Goal: Task Accomplishment & Management: Use online tool/utility

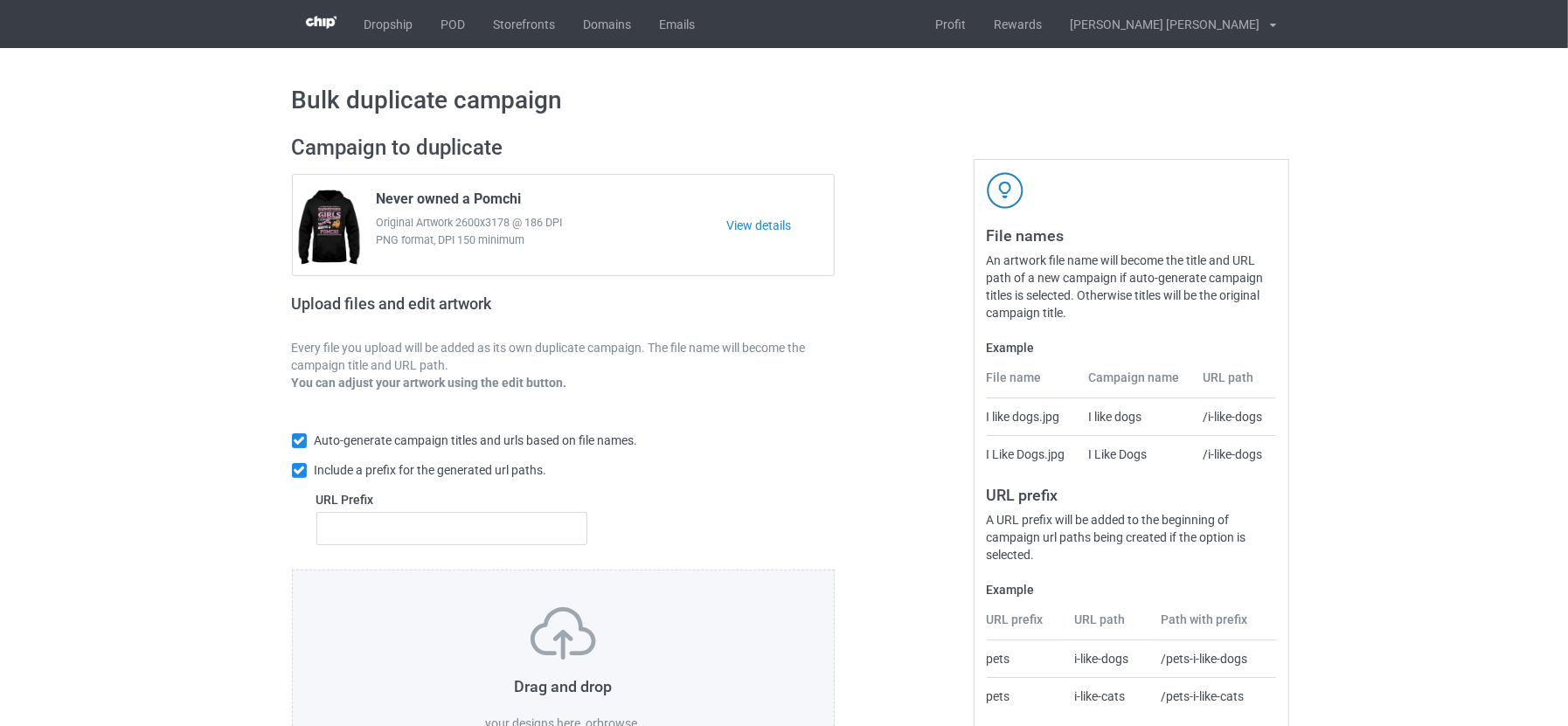
click at [622, 716] on label "browse" at bounding box center [617, 723] width 40 height 14
click at [0, 0] on input "browse" at bounding box center [0, 0] width 0 height 0
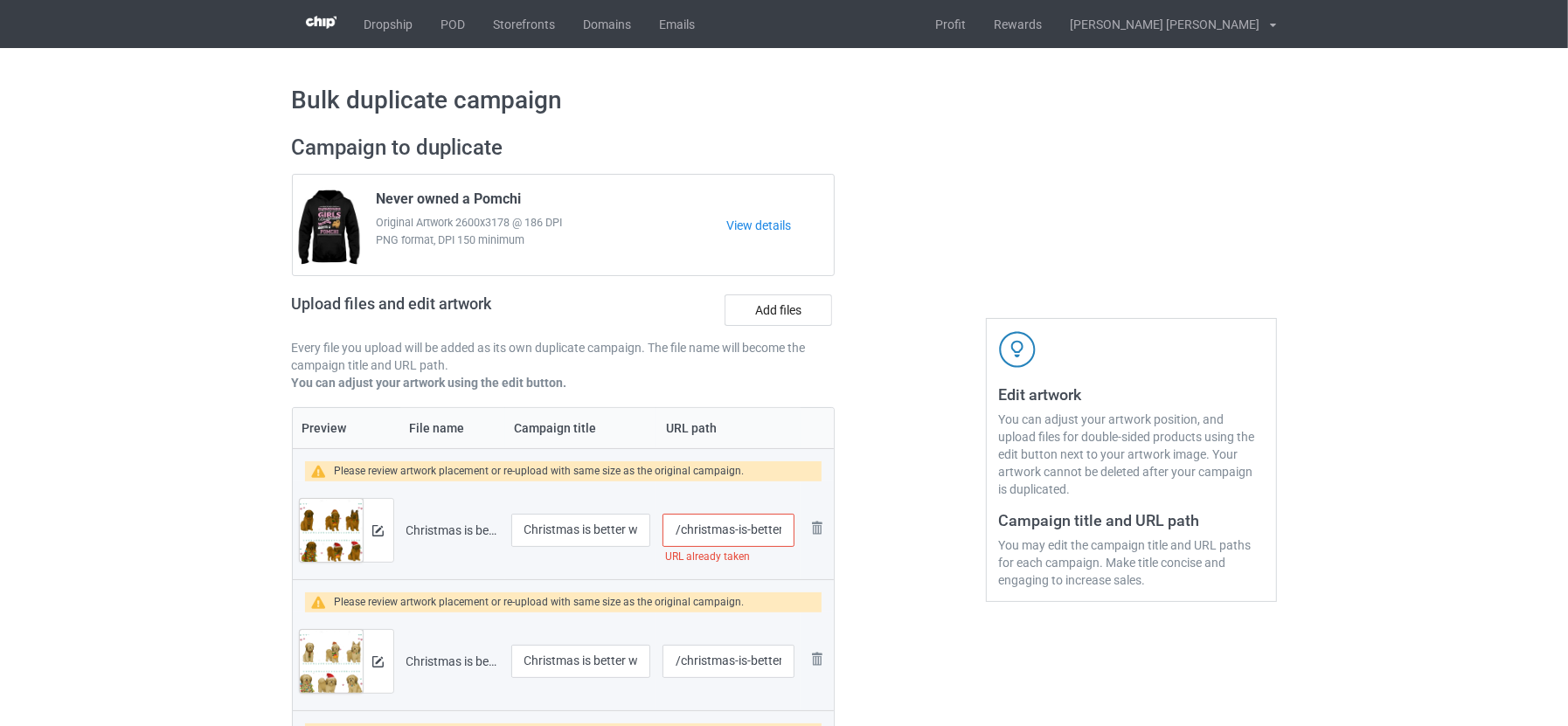
click at [755, 530] on input "/christmas-is-better-with-[PERSON_NAME]" at bounding box center [728, 530] width 131 height 33
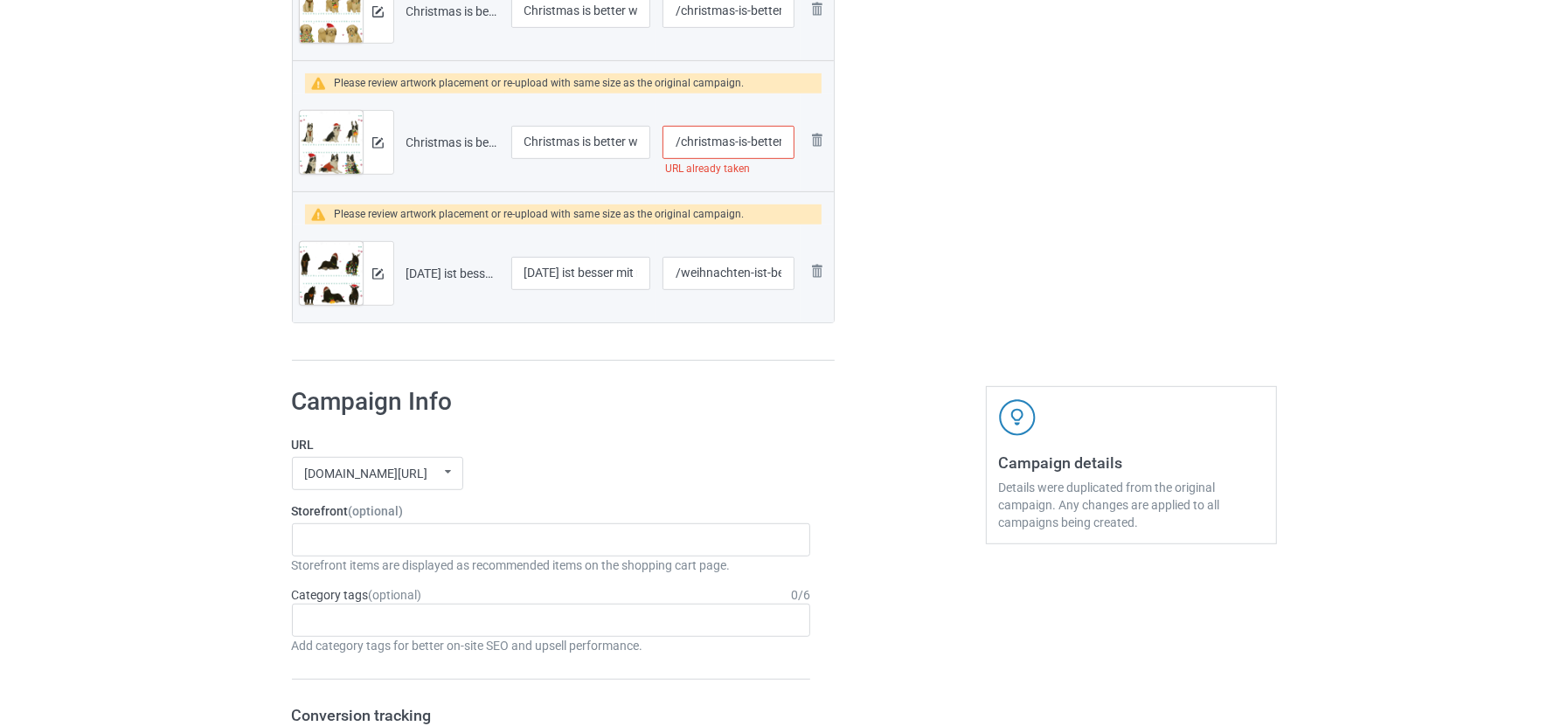
scroll to position [656, 0]
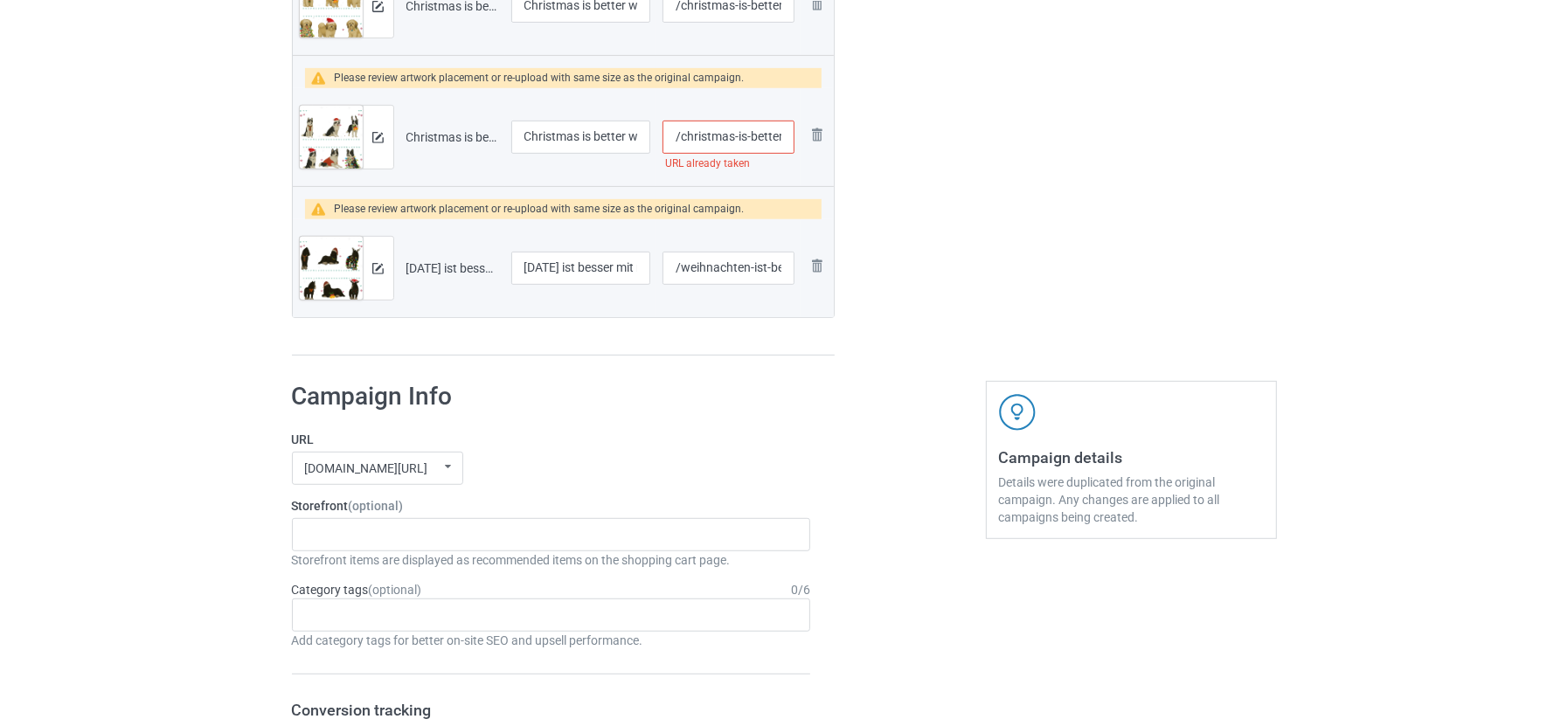
type input "/christmas-is-better-with-[PERSON_NAME]-dog"
click at [704, 123] on input "/christmas-is-better-with-yakutian-laika" at bounding box center [728, 137] width 131 height 33
click at [730, 345] on div "Preview File name Campaign title URL path Please review artwork placement or re…" at bounding box center [564, 54] width 544 height 605
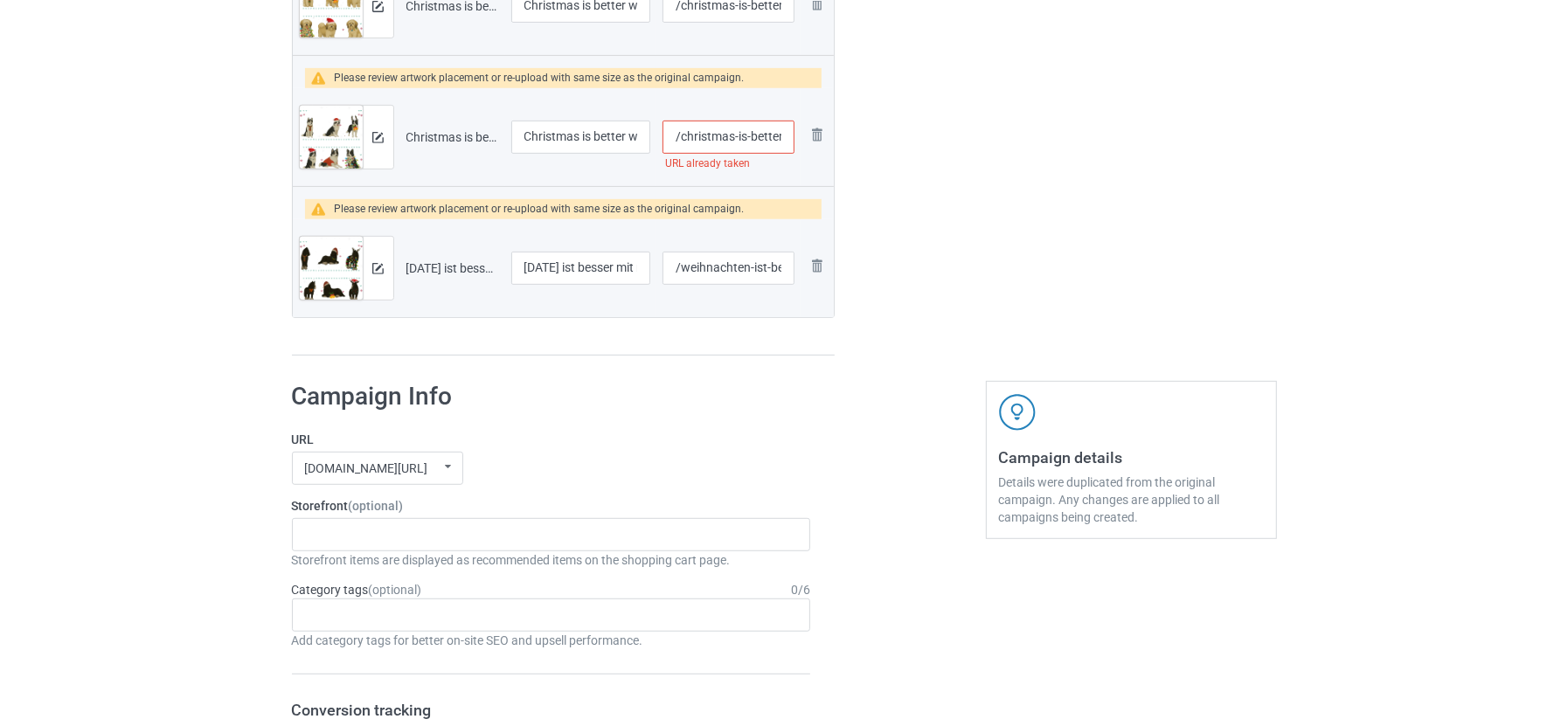
click at [732, 140] on input "/christmas-is-better-with-yakutian-laika-dog" at bounding box center [728, 137] width 131 height 33
type input "/christmas-is-better-with-yakutian-laika-new"
click at [735, 167] on td "/christmas-is-better-with-yakutian-laika-new" at bounding box center [728, 137] width 143 height 98
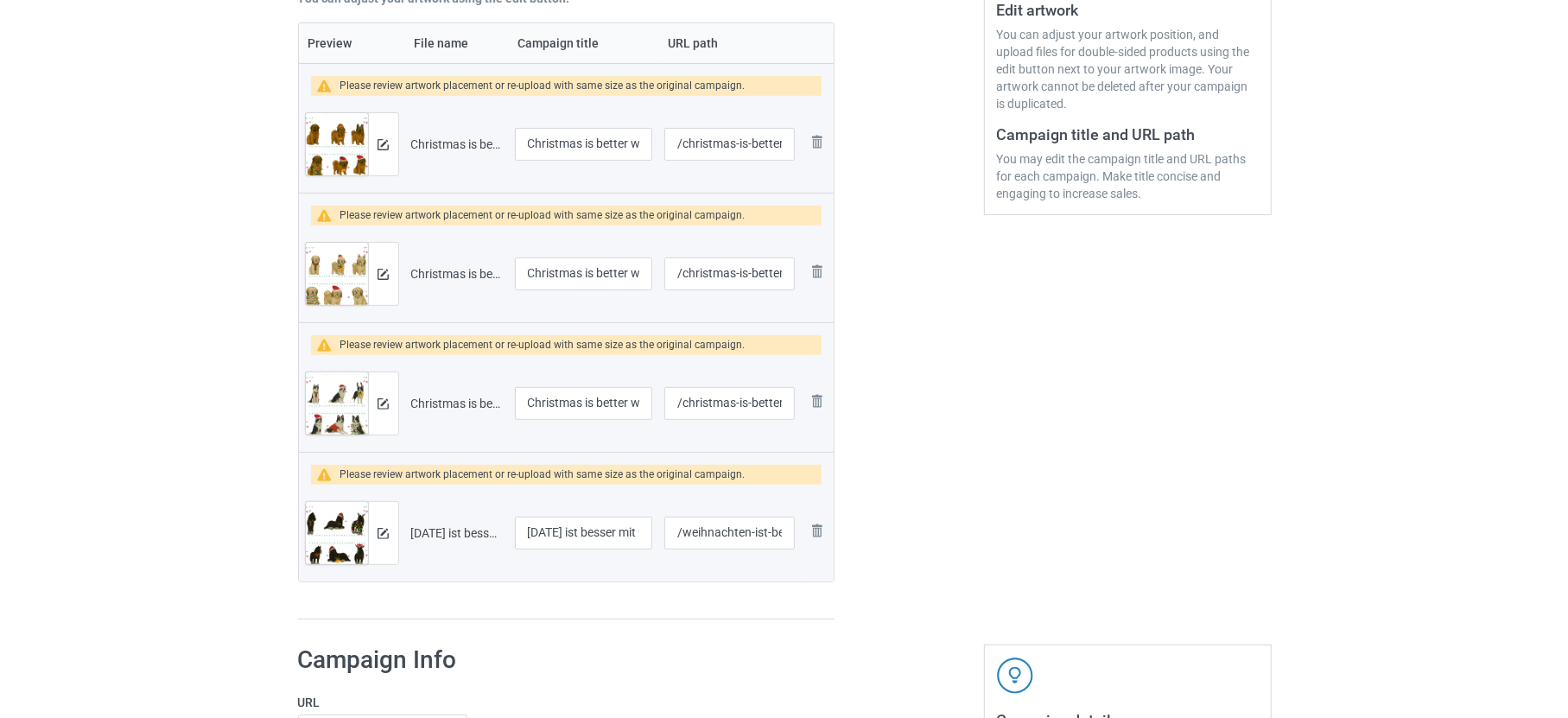
scroll to position [254, 0]
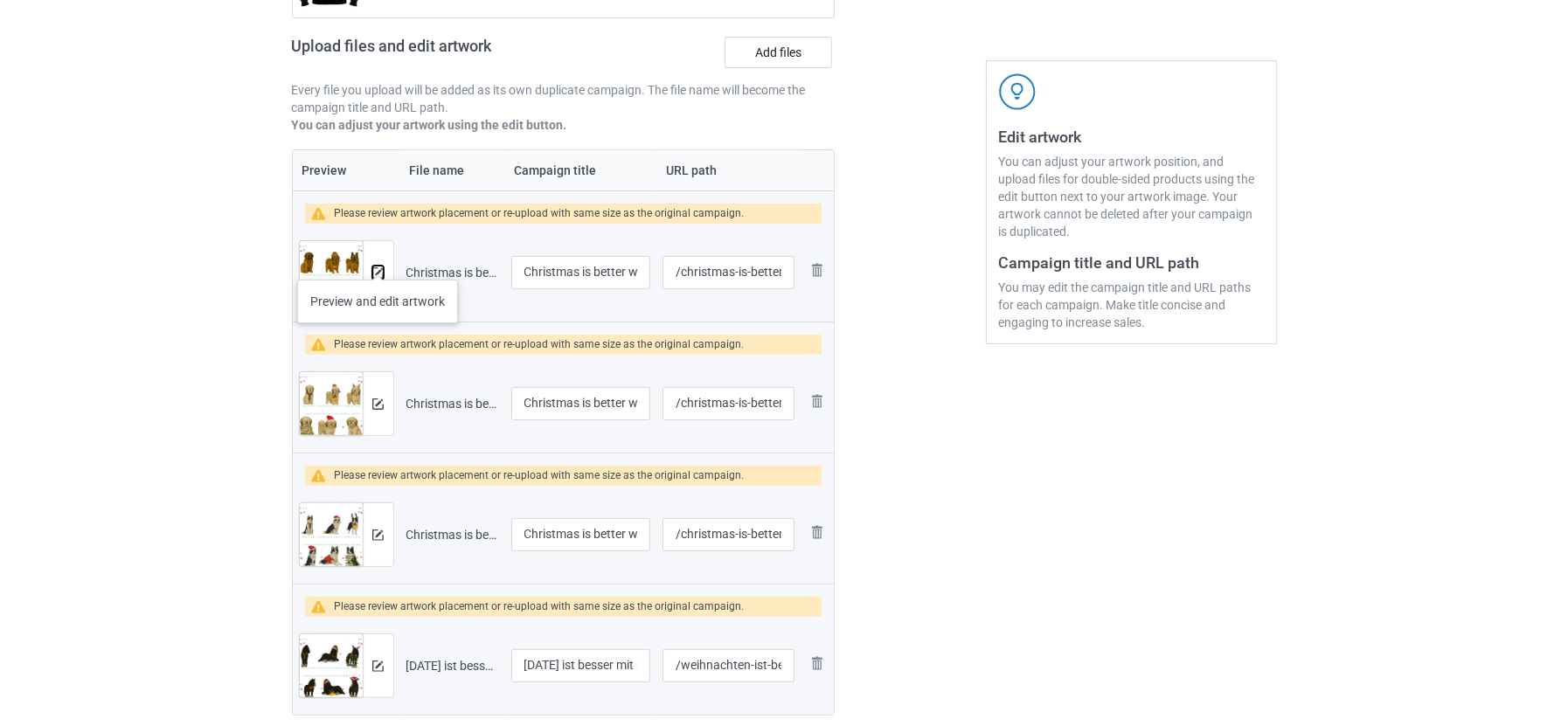
click at [378, 267] on img at bounding box center [378, 273] width 12 height 12
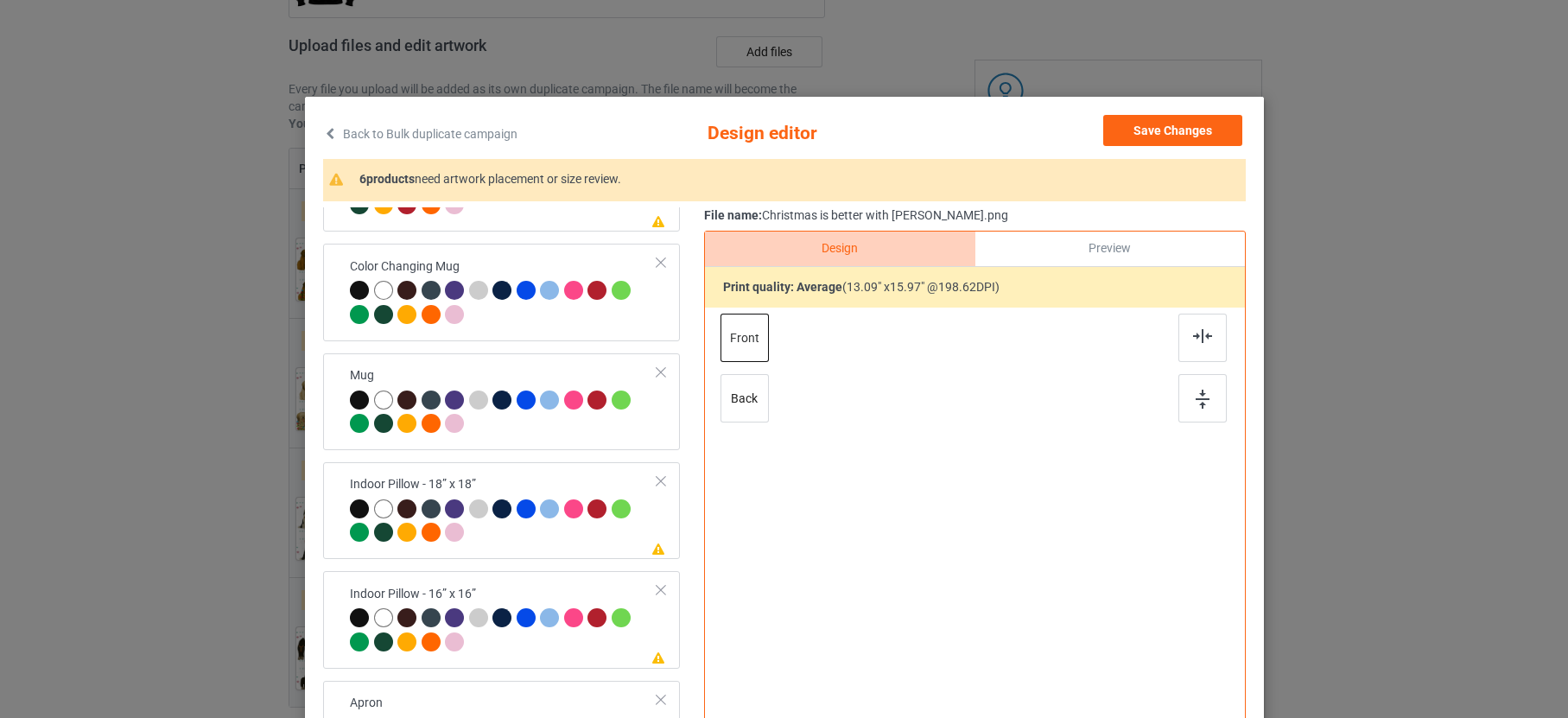
scroll to position [950, 0]
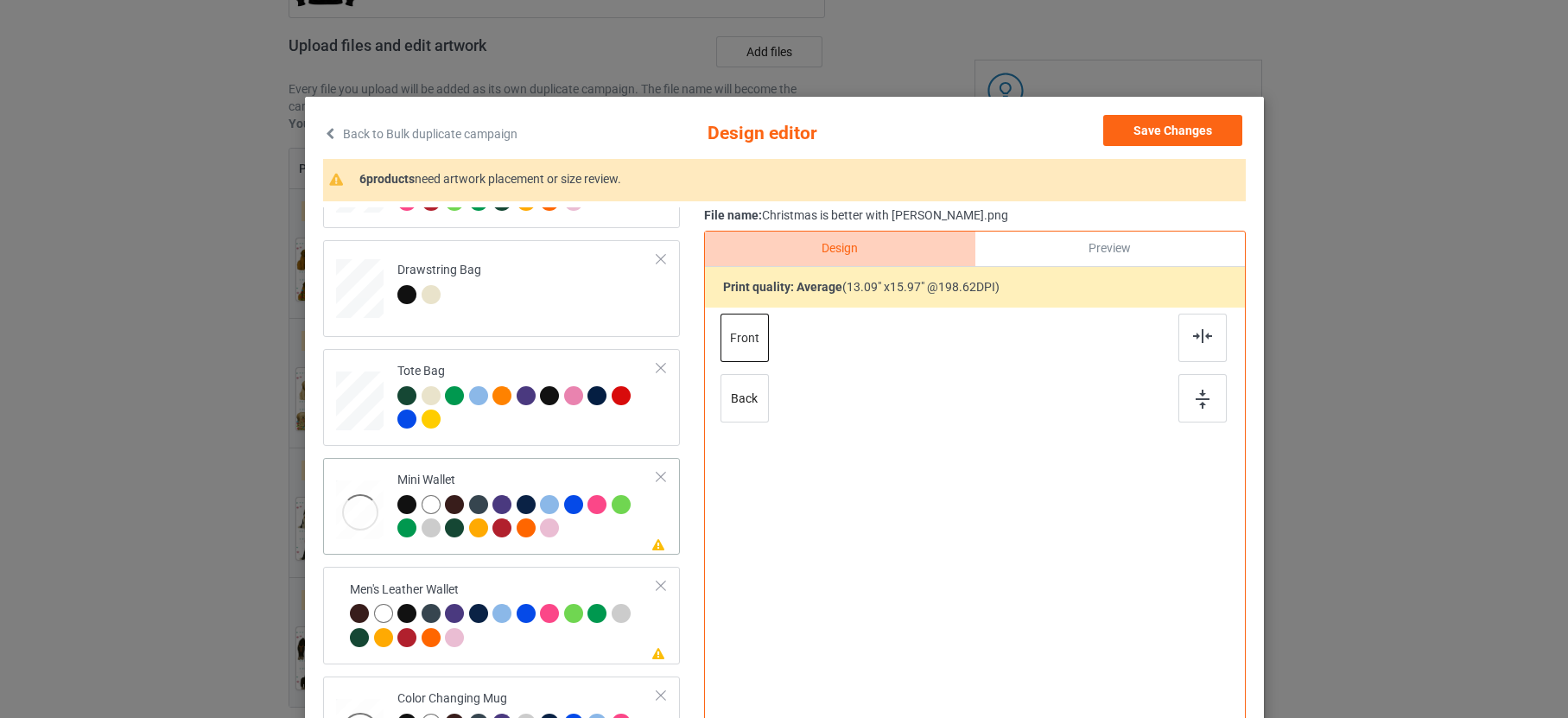
click at [605, 535] on div at bounding box center [527, 519] width 260 height 47
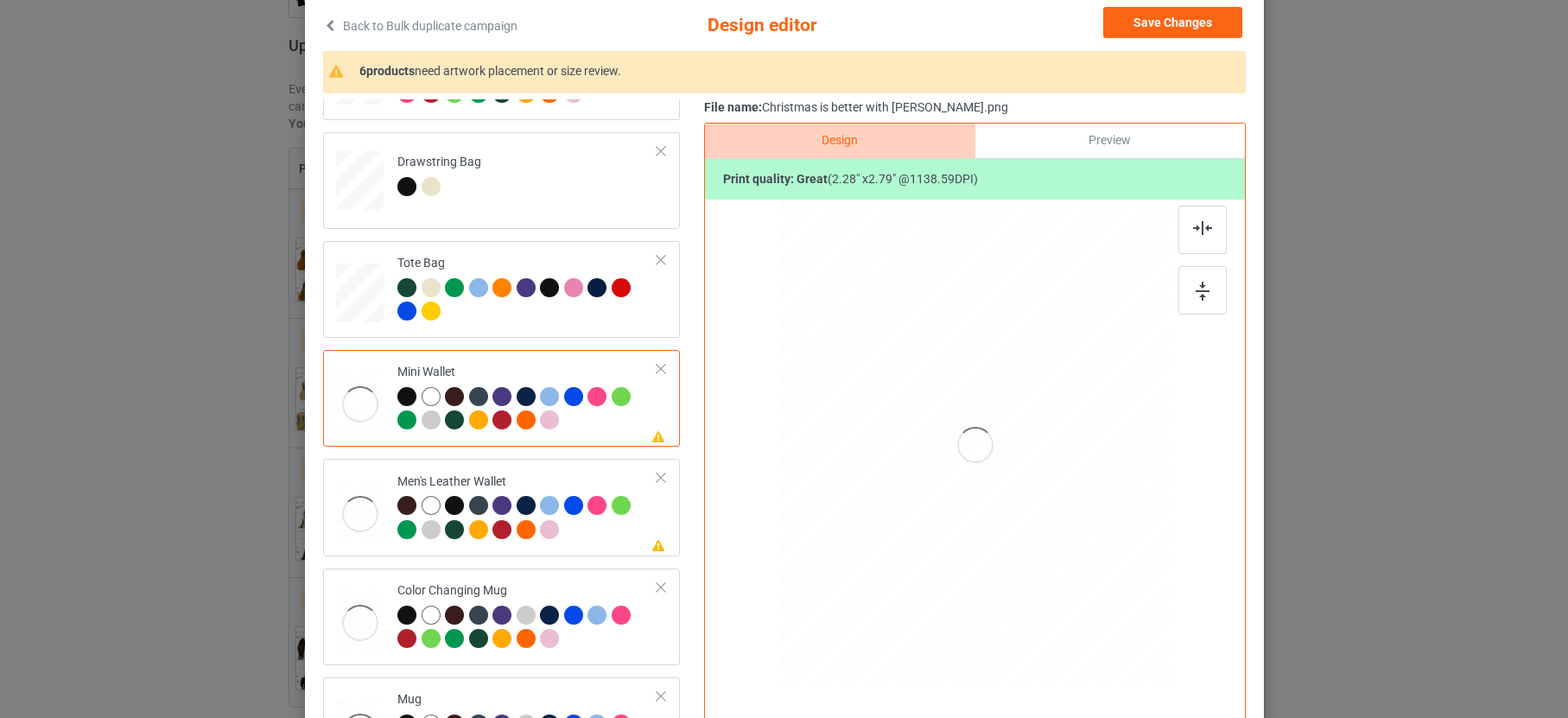
scroll to position [216, 0]
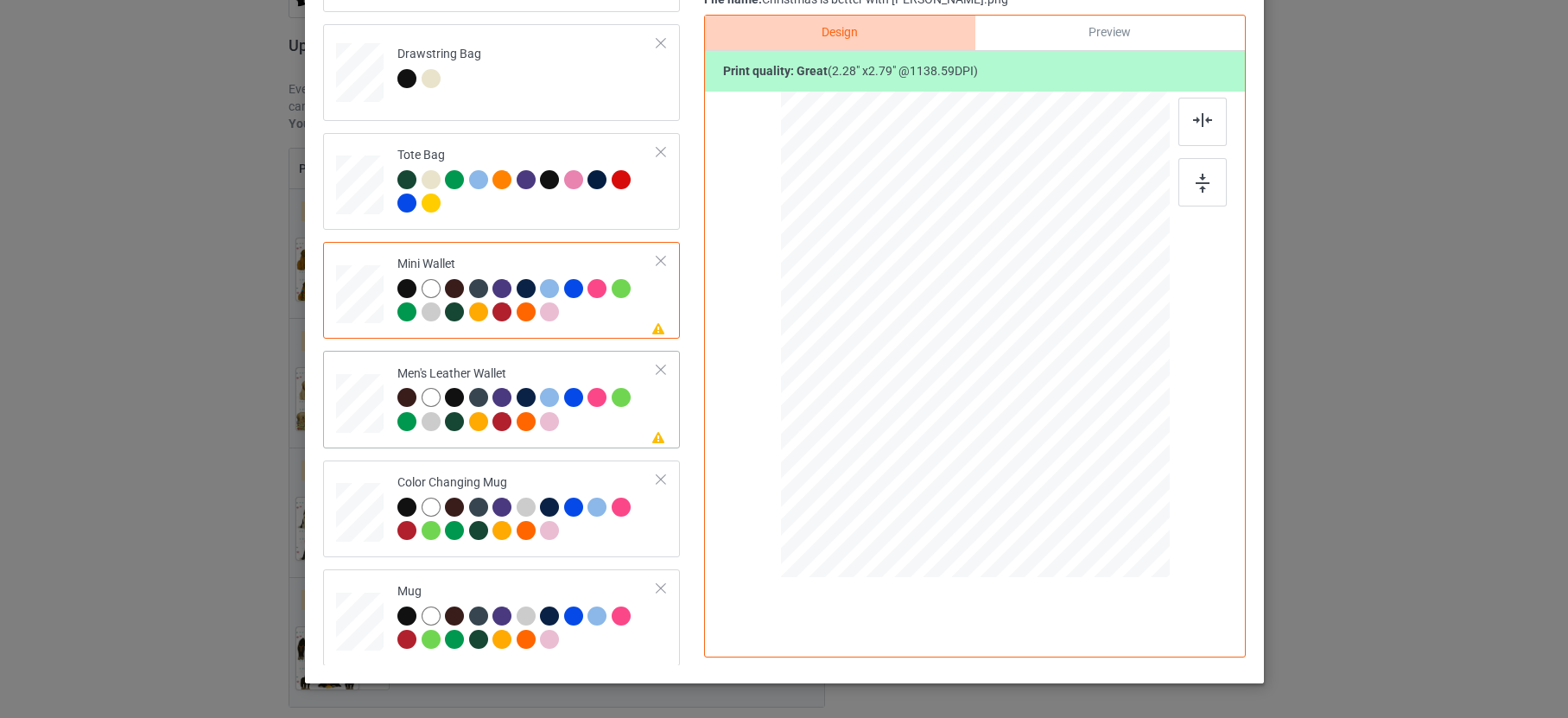
click at [584, 416] on div at bounding box center [527, 411] width 260 height 47
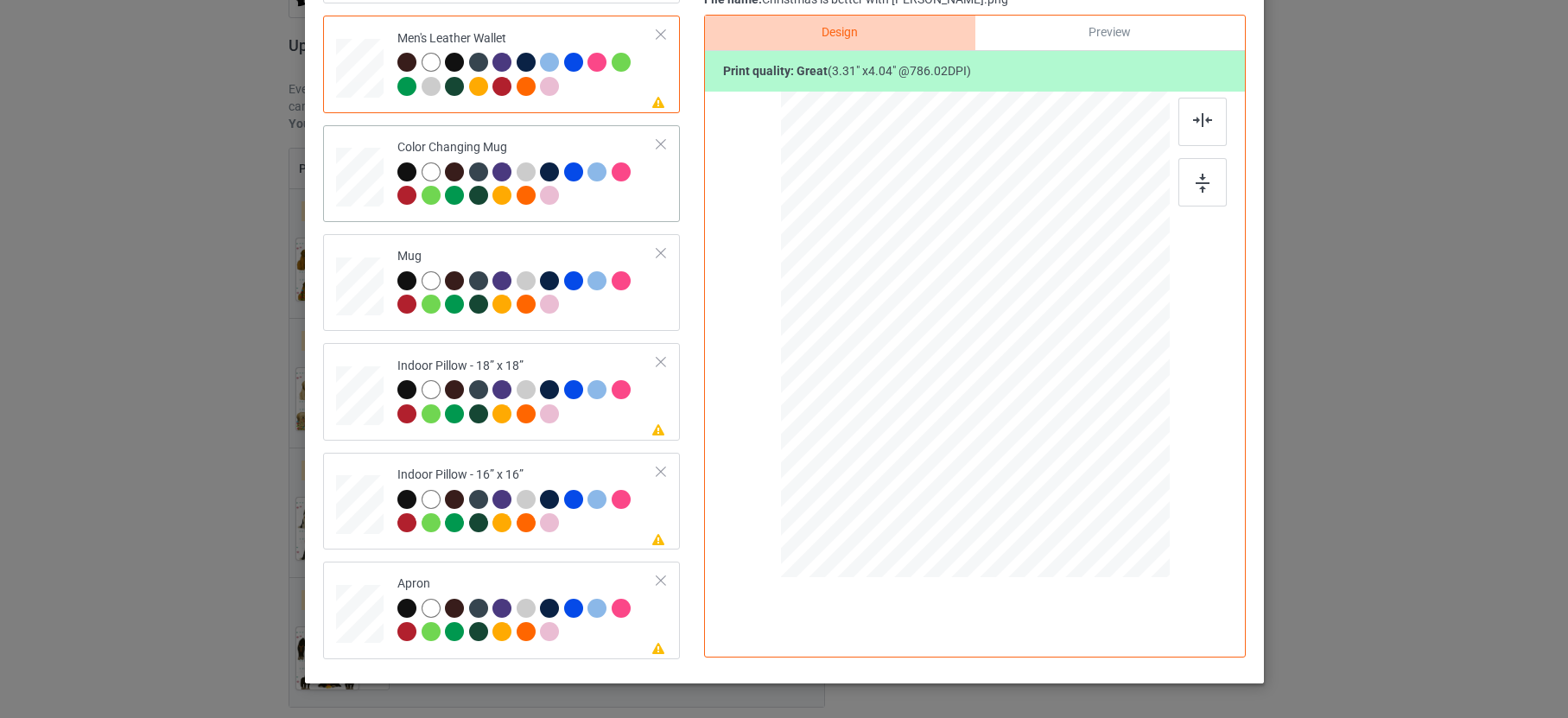
scroll to position [1382, 0]
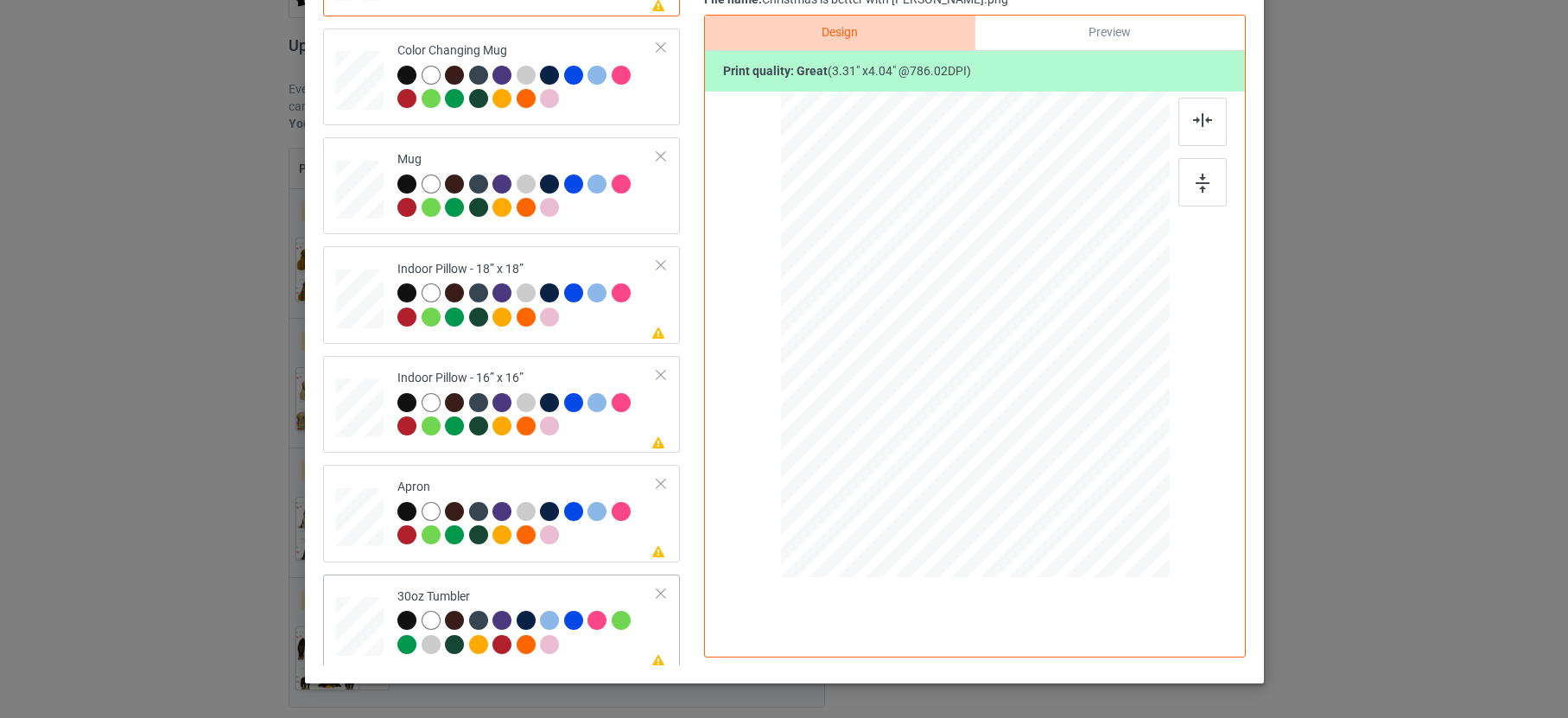
click at [592, 650] on div at bounding box center [527, 634] width 260 height 47
drag, startPoint x: 991, startPoint y: 366, endPoint x: 891, endPoint y: 368, distance: 100.0
click at [892, 365] on div at bounding box center [877, 329] width 136 height 166
click at [942, 421] on div at bounding box center [946, 421] width 15 height 15
drag, startPoint x: 856, startPoint y: 372, endPoint x: 866, endPoint y: 375, distance: 10.4
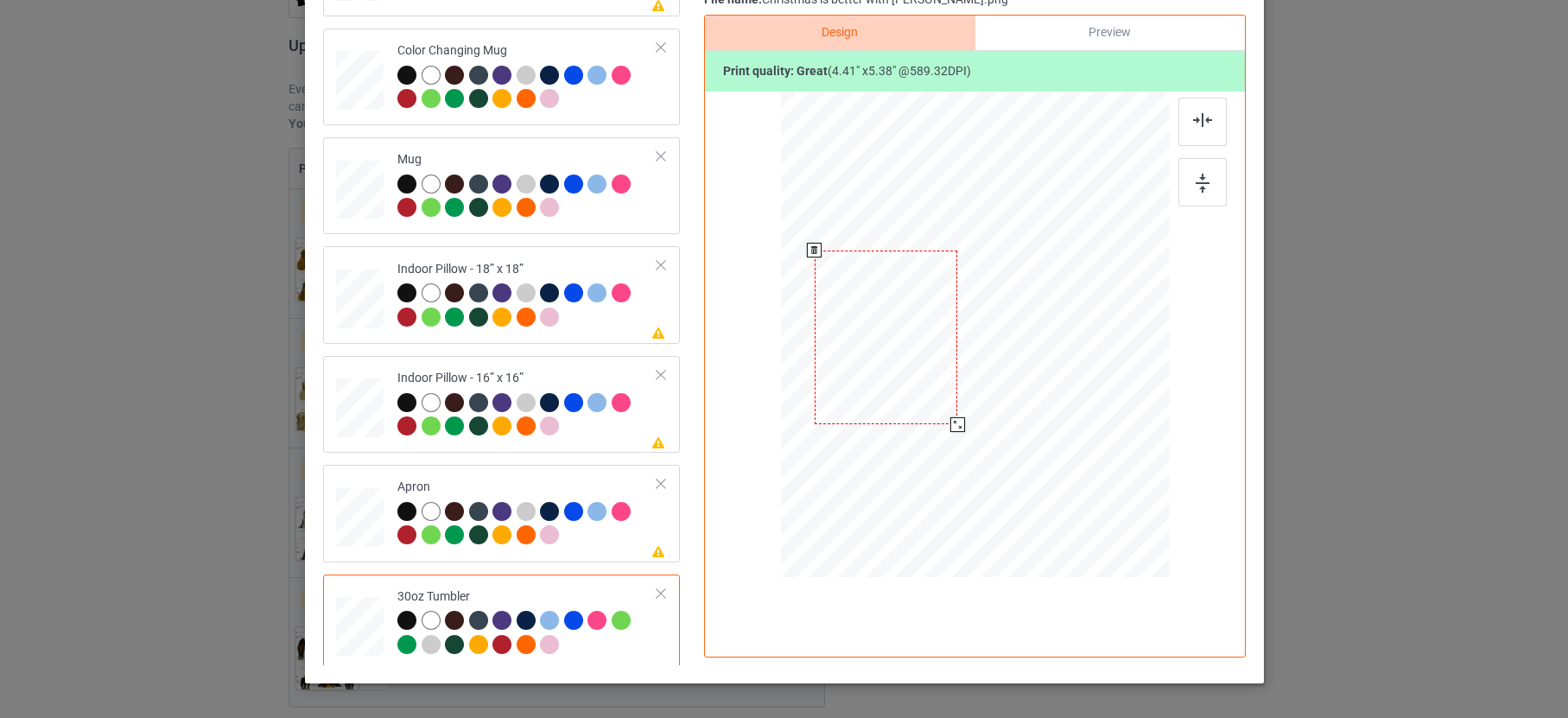
click at [866, 375] on div at bounding box center [884, 338] width 142 height 174
click at [565, 540] on div at bounding box center [527, 525] width 260 height 47
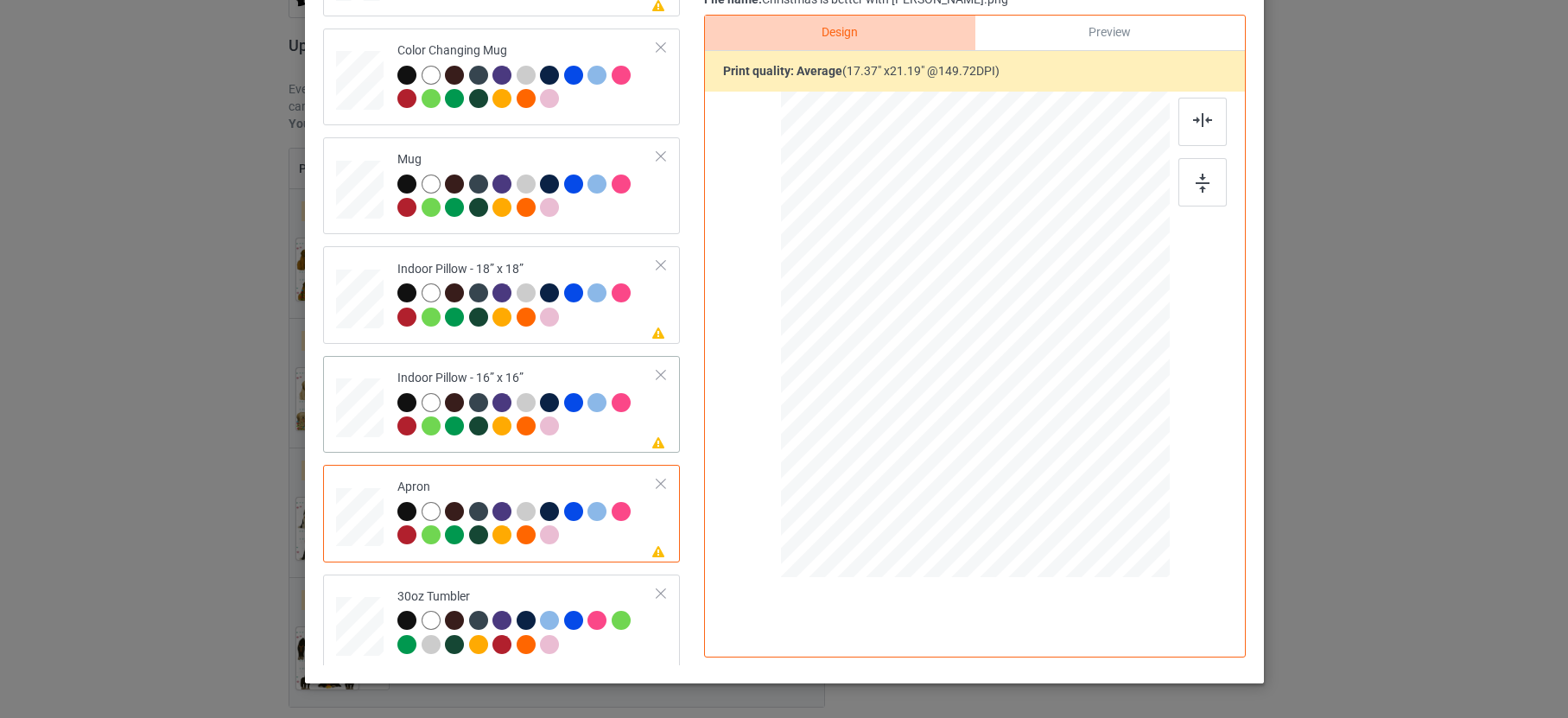
click at [578, 426] on div at bounding box center [527, 416] width 260 height 47
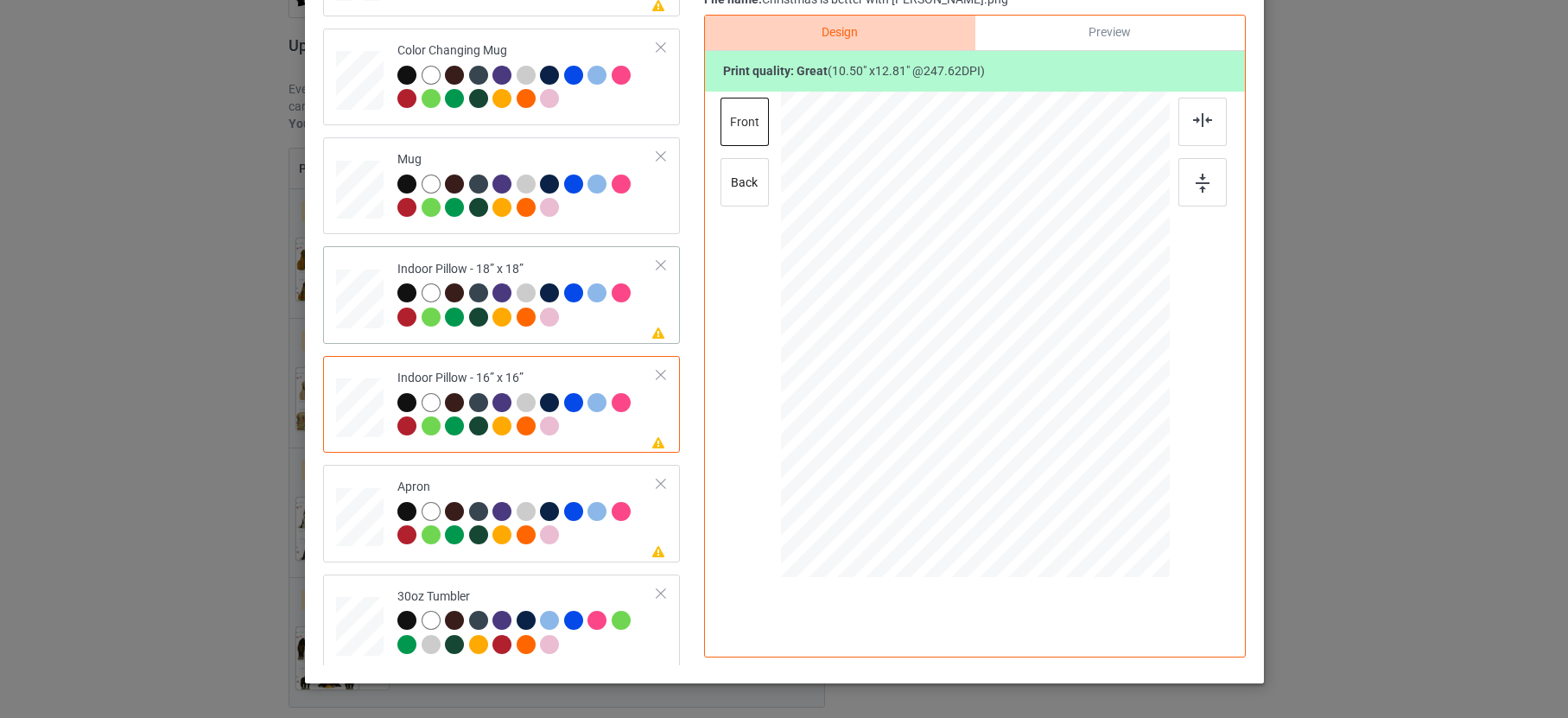
click at [589, 319] on div at bounding box center [527, 307] width 260 height 47
drag, startPoint x: 1080, startPoint y: 471, endPoint x: 1093, endPoint y: 480, distance: 15.8
click at [1093, 481] on div at bounding box center [1100, 488] width 15 height 15
click at [600, 215] on div at bounding box center [527, 197] width 260 height 47
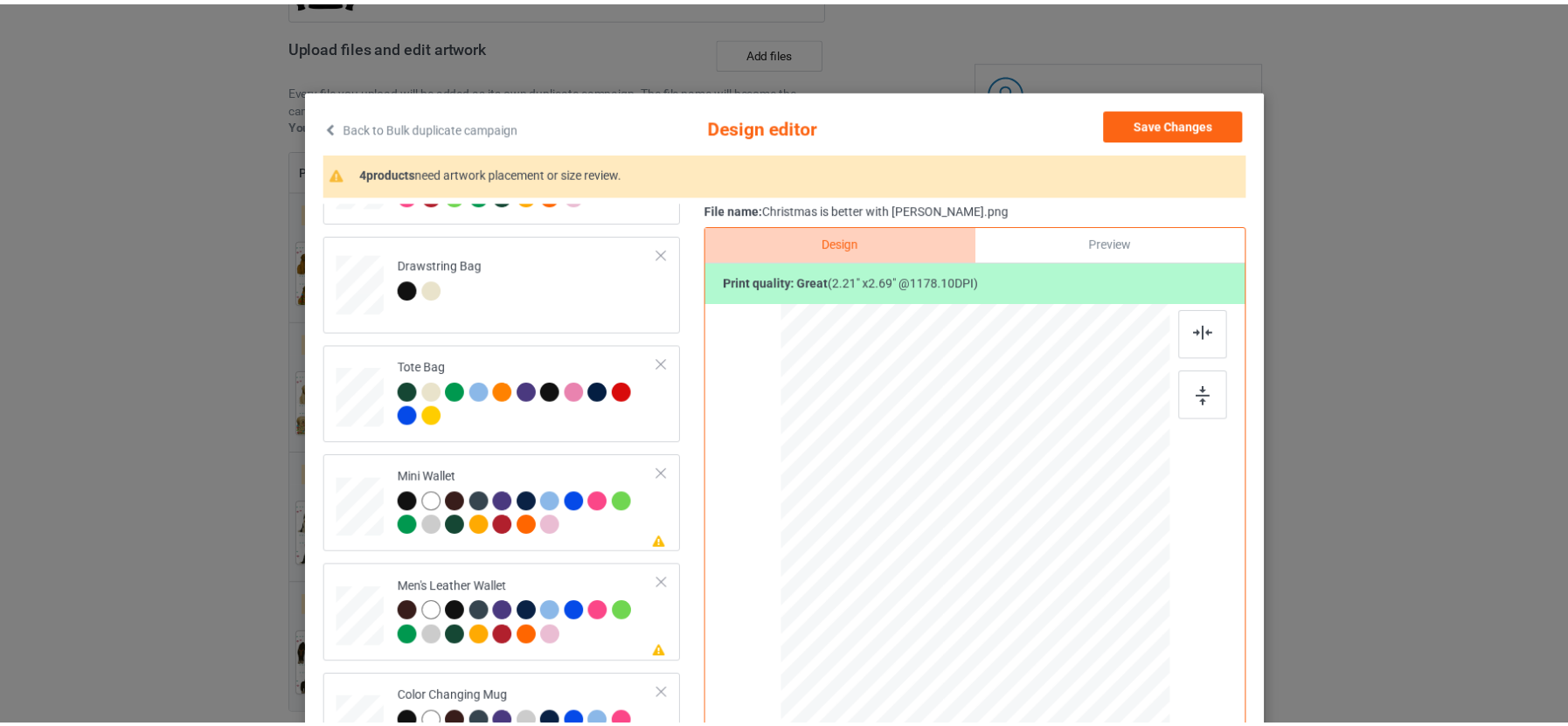
scroll to position [0, 0]
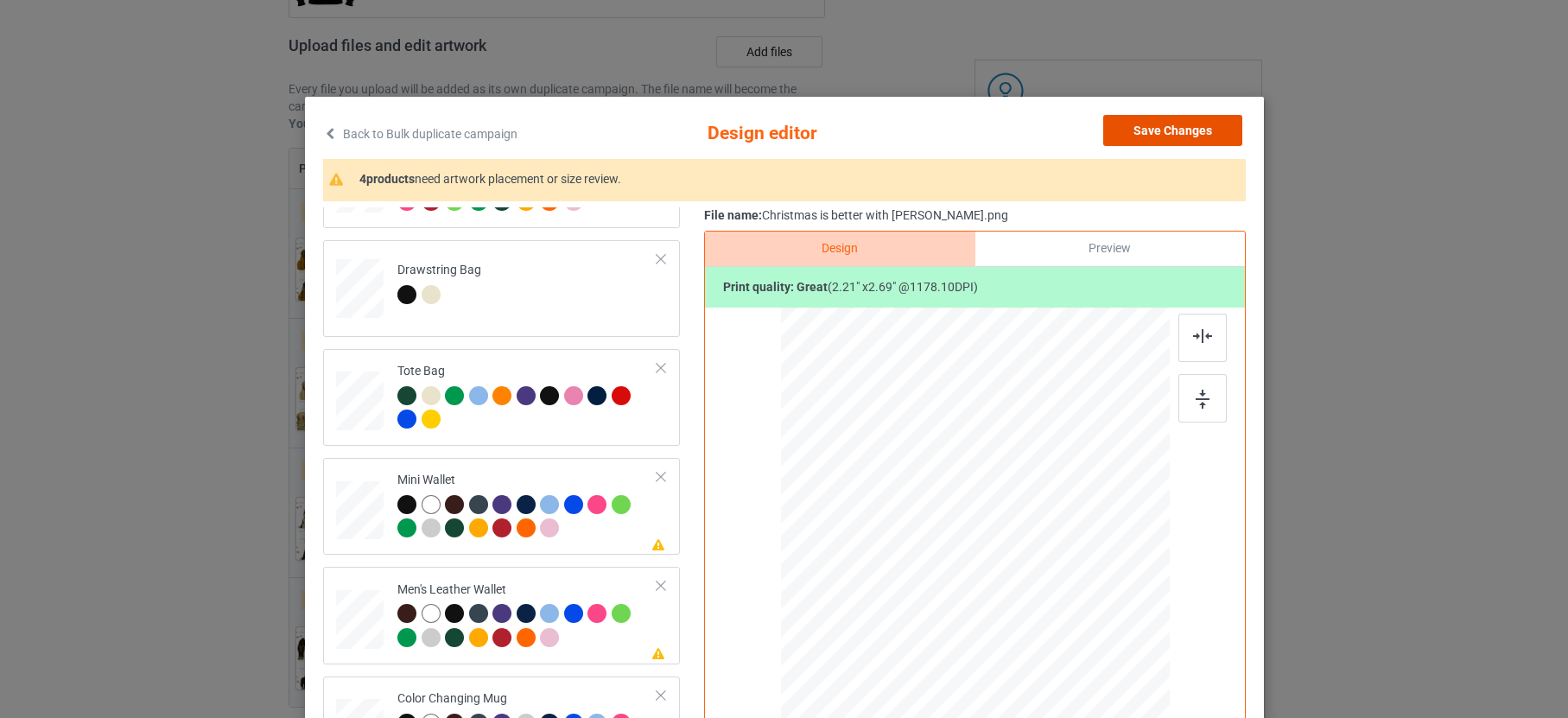
click at [1179, 127] on button "Save Changes" at bounding box center [1173, 131] width 139 height 31
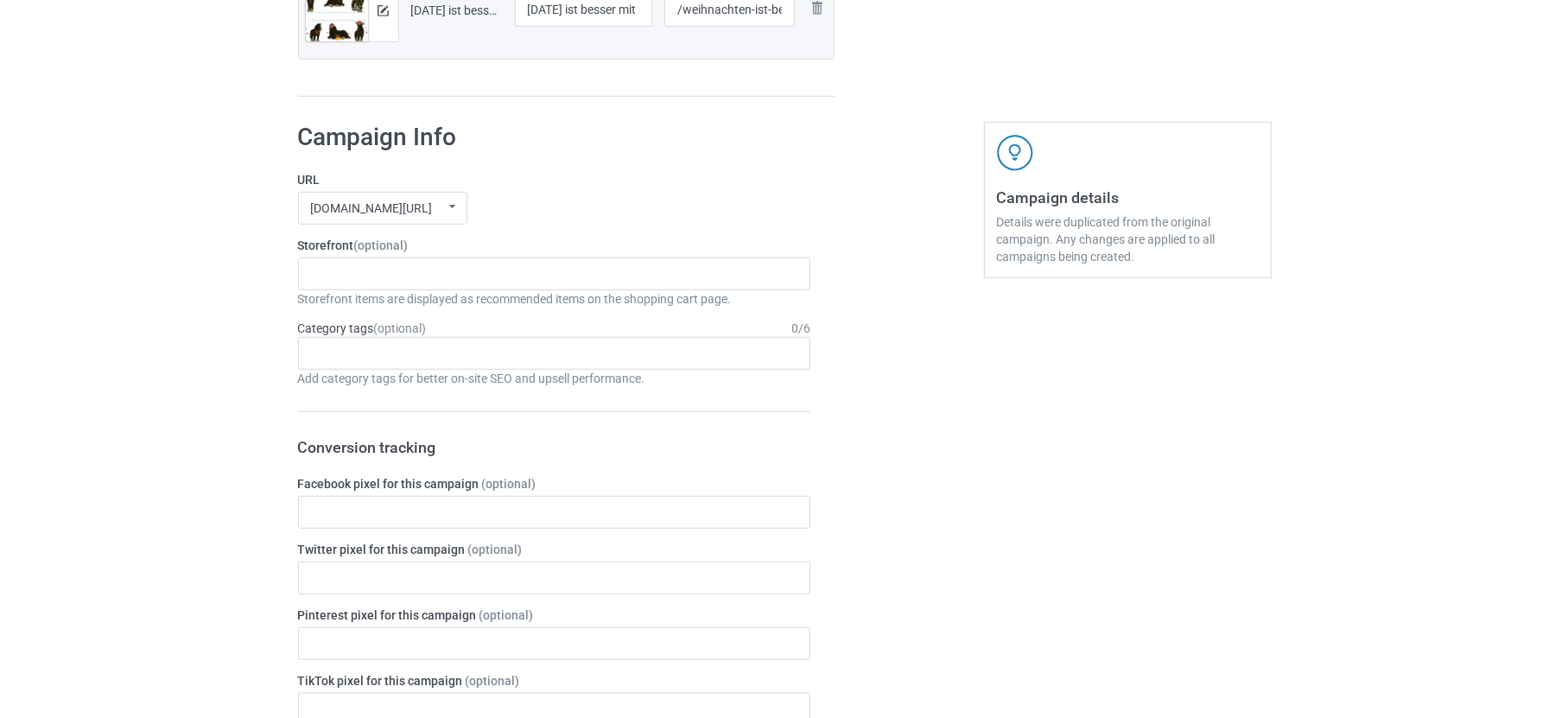
scroll to position [687, 0]
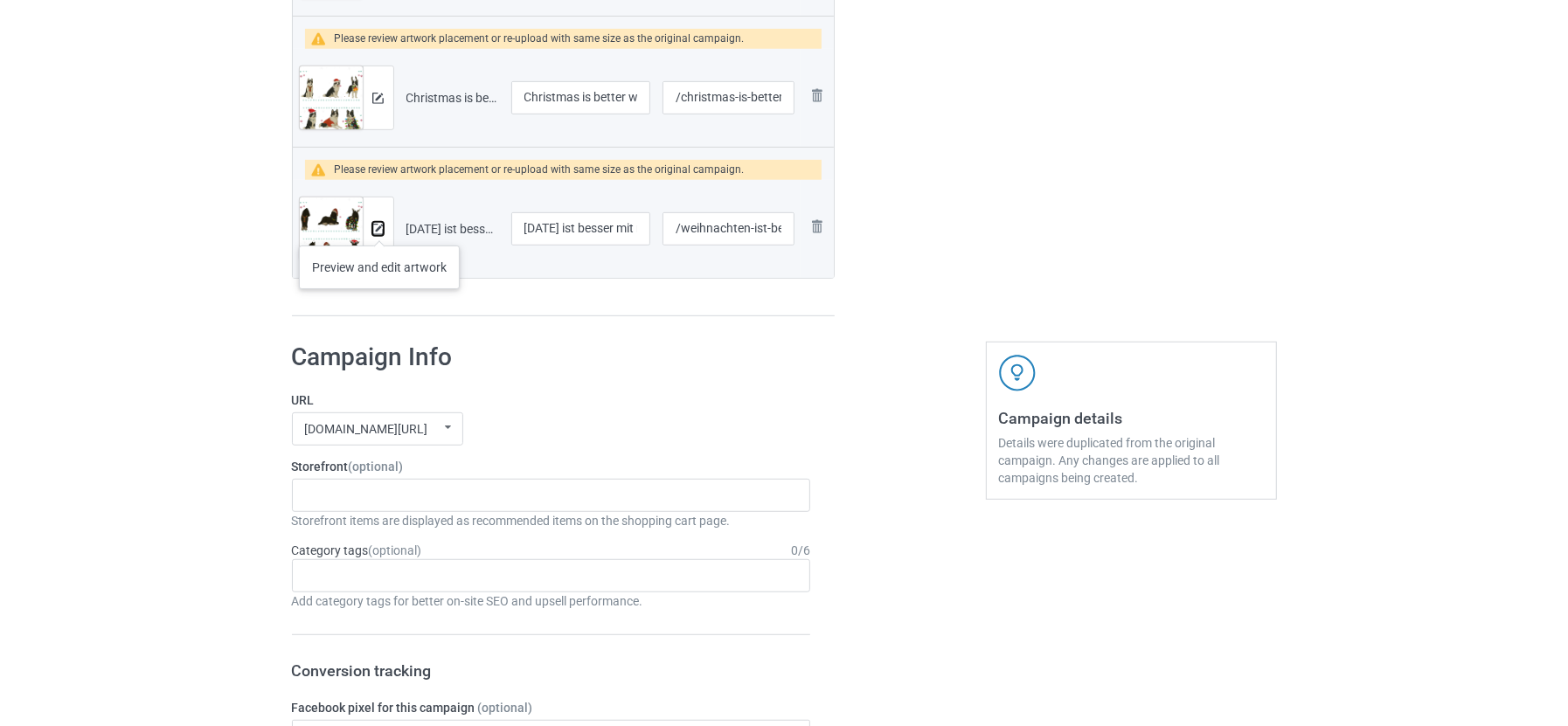
click at [375, 225] on img at bounding box center [378, 230] width 12 height 12
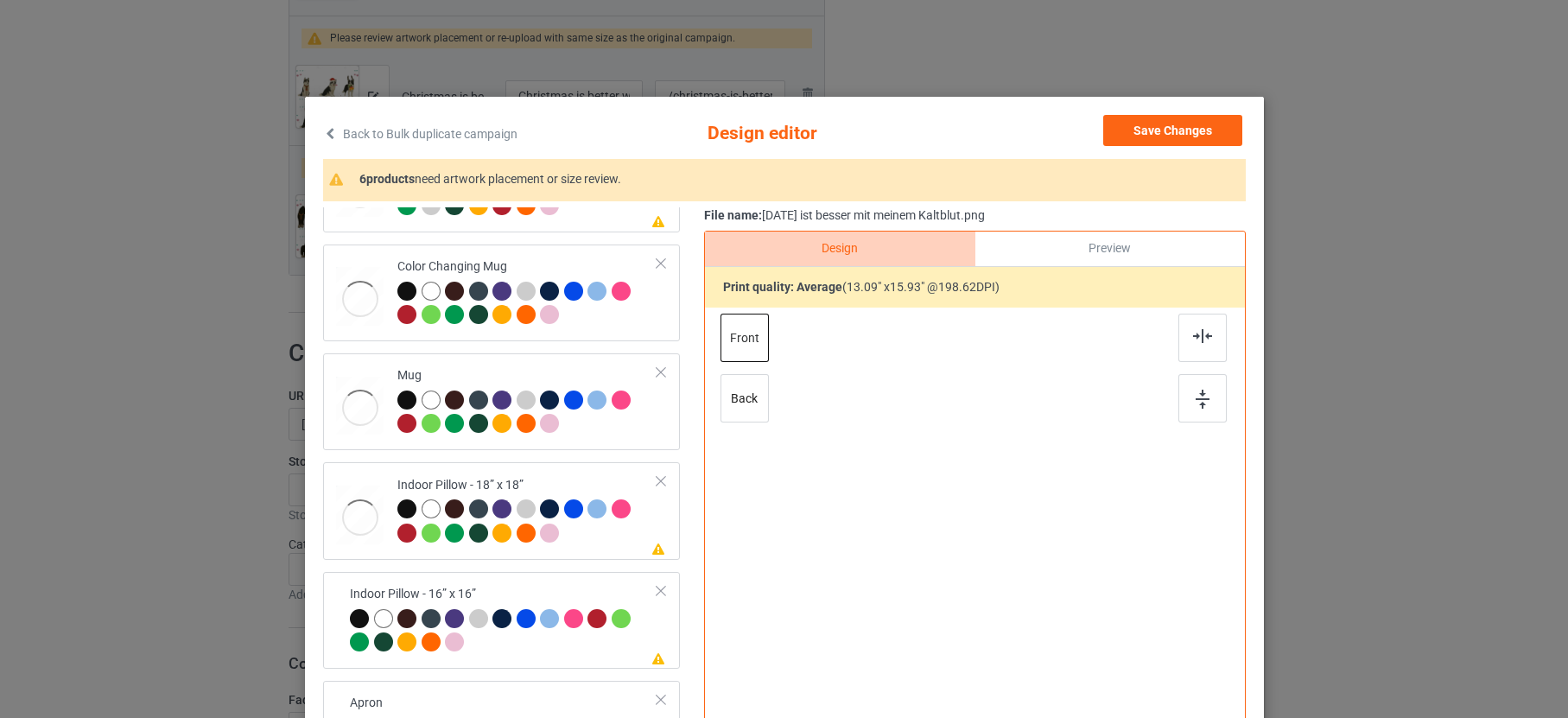
scroll to position [278, 0]
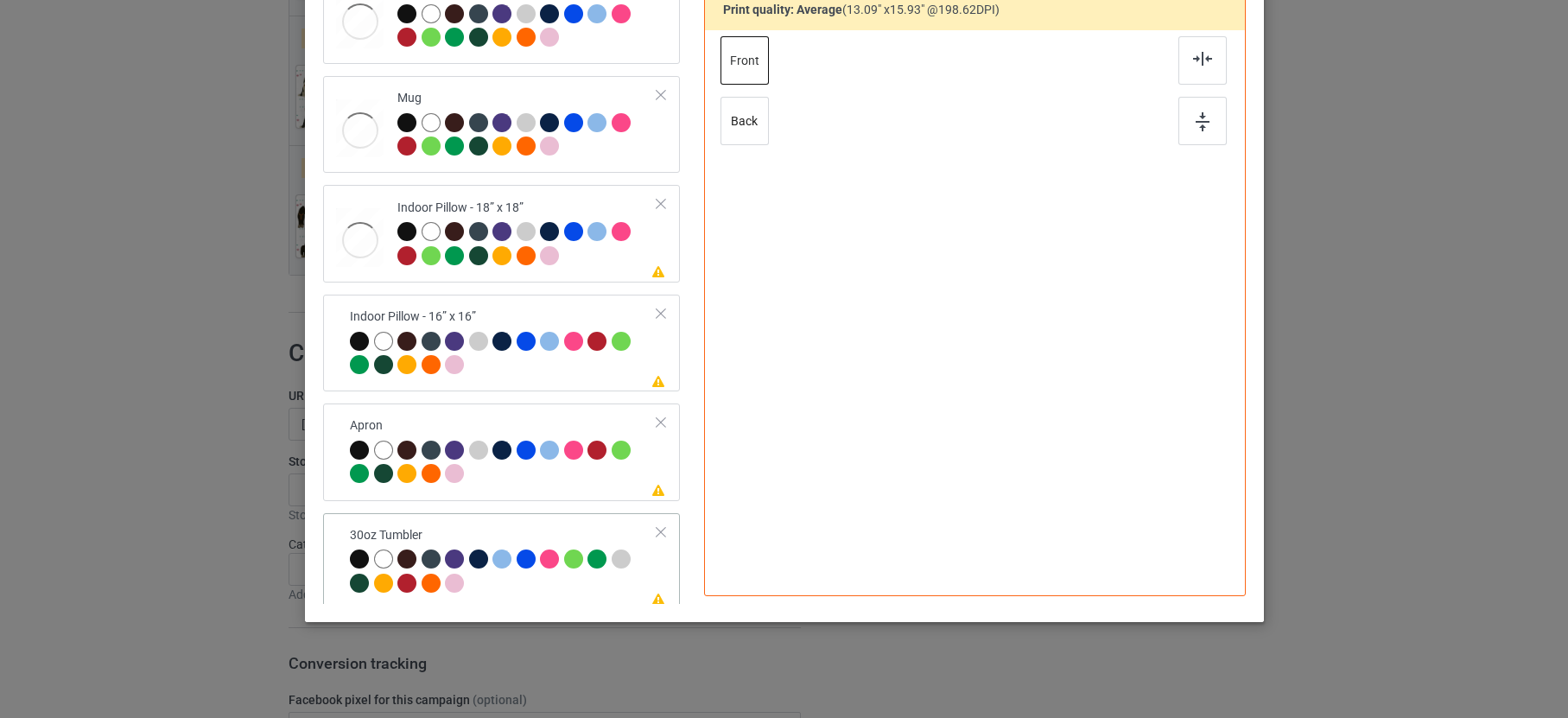
click at [597, 571] on div at bounding box center [504, 573] width 308 height 47
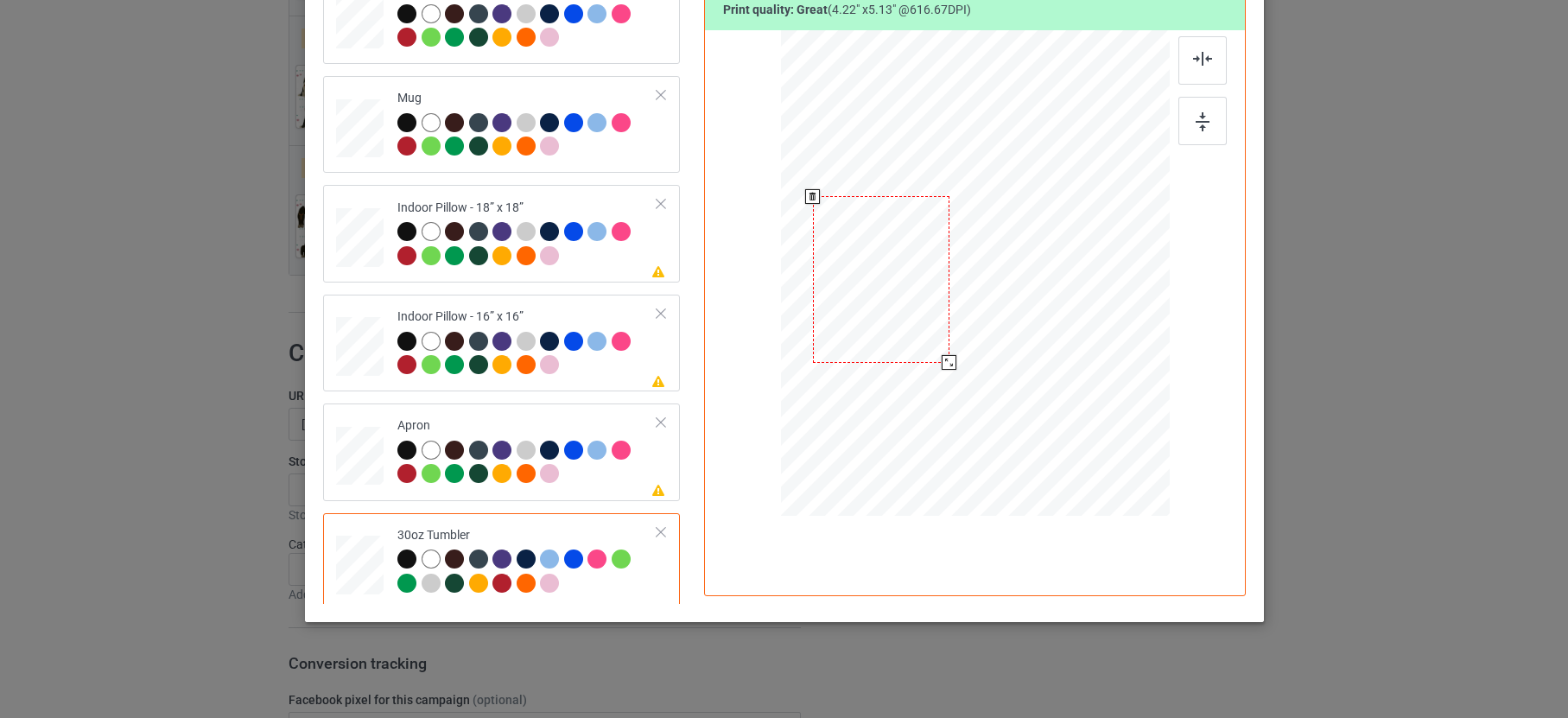
drag, startPoint x: 970, startPoint y: 304, endPoint x: 877, endPoint y: 311, distance: 93.3
click at [877, 311] on div at bounding box center [880, 279] width 136 height 165
drag, startPoint x: 939, startPoint y: 360, endPoint x: 949, endPoint y: 360, distance: 10.0
click at [949, 360] on div at bounding box center [951, 366] width 15 height 15
drag, startPoint x: 950, startPoint y: 304, endPoint x: 950, endPoint y: 284, distance: 20.0
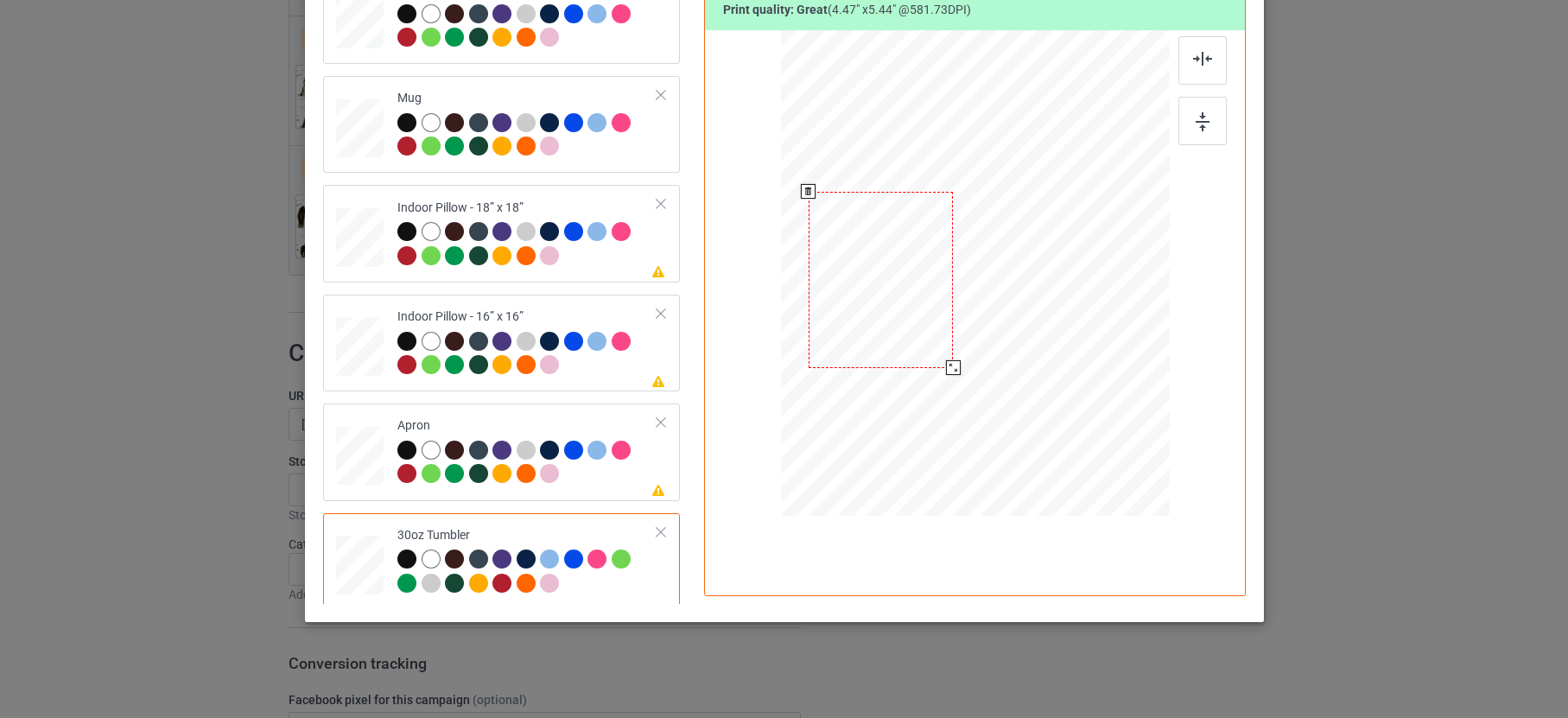
click at [950, 284] on div at bounding box center [974, 274] width 377 height 209
click at [922, 296] on div at bounding box center [885, 277] width 145 height 176
click at [590, 467] on div at bounding box center [527, 464] width 260 height 47
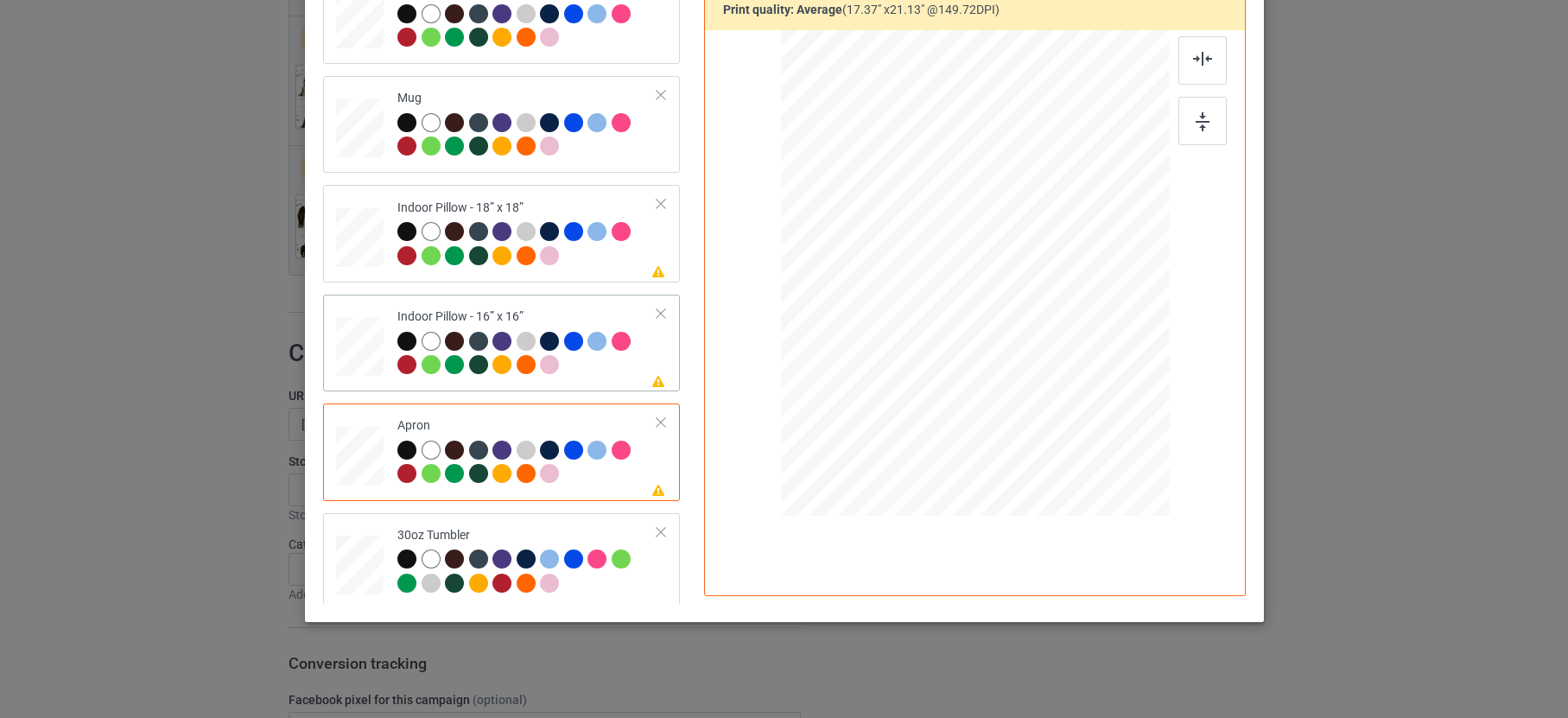
click at [600, 310] on div "Indoor Pillow - 16” x 16”" at bounding box center [527, 341] width 260 height 65
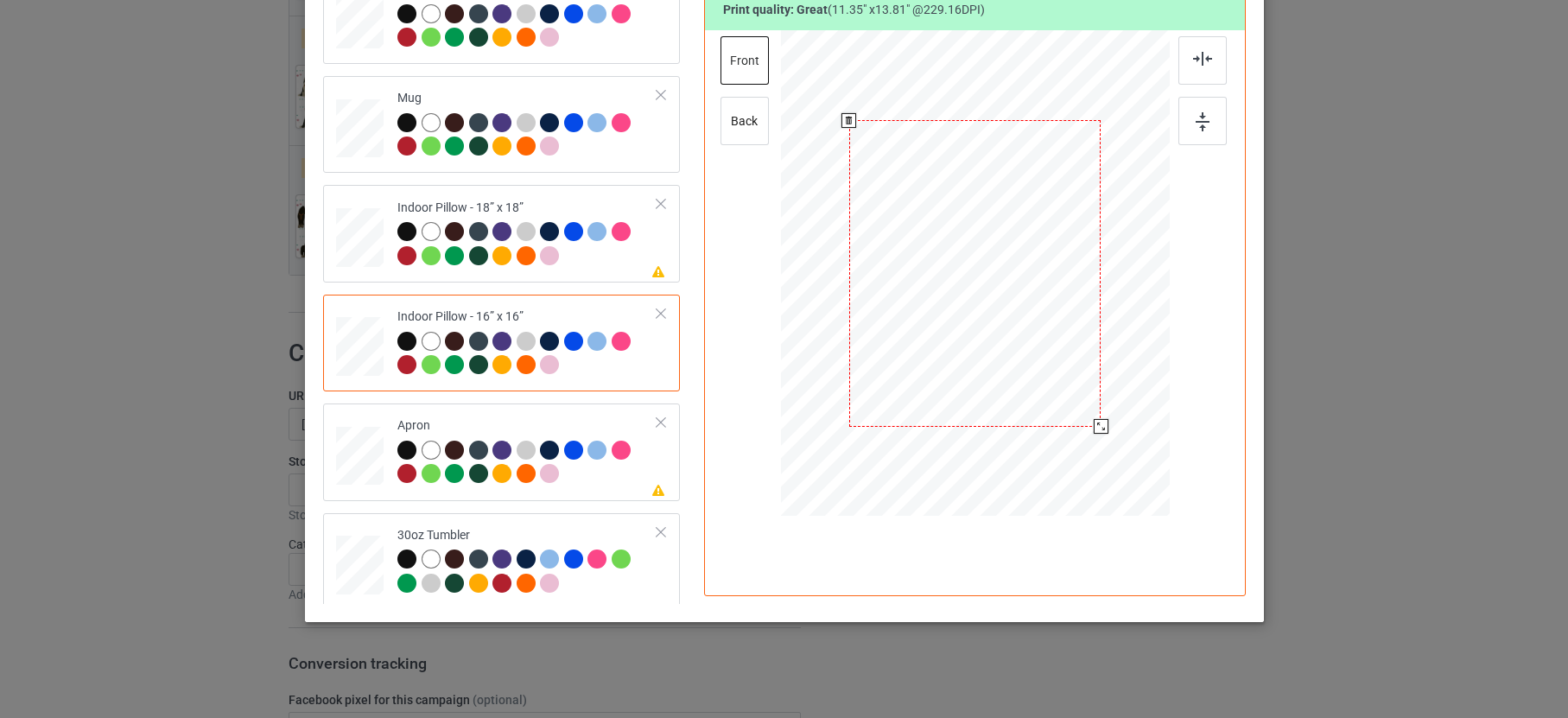
drag, startPoint x: 1080, startPoint y: 416, endPoint x: 1095, endPoint y: 422, distance: 16.2
click at [1095, 422] on div at bounding box center [1100, 426] width 15 height 15
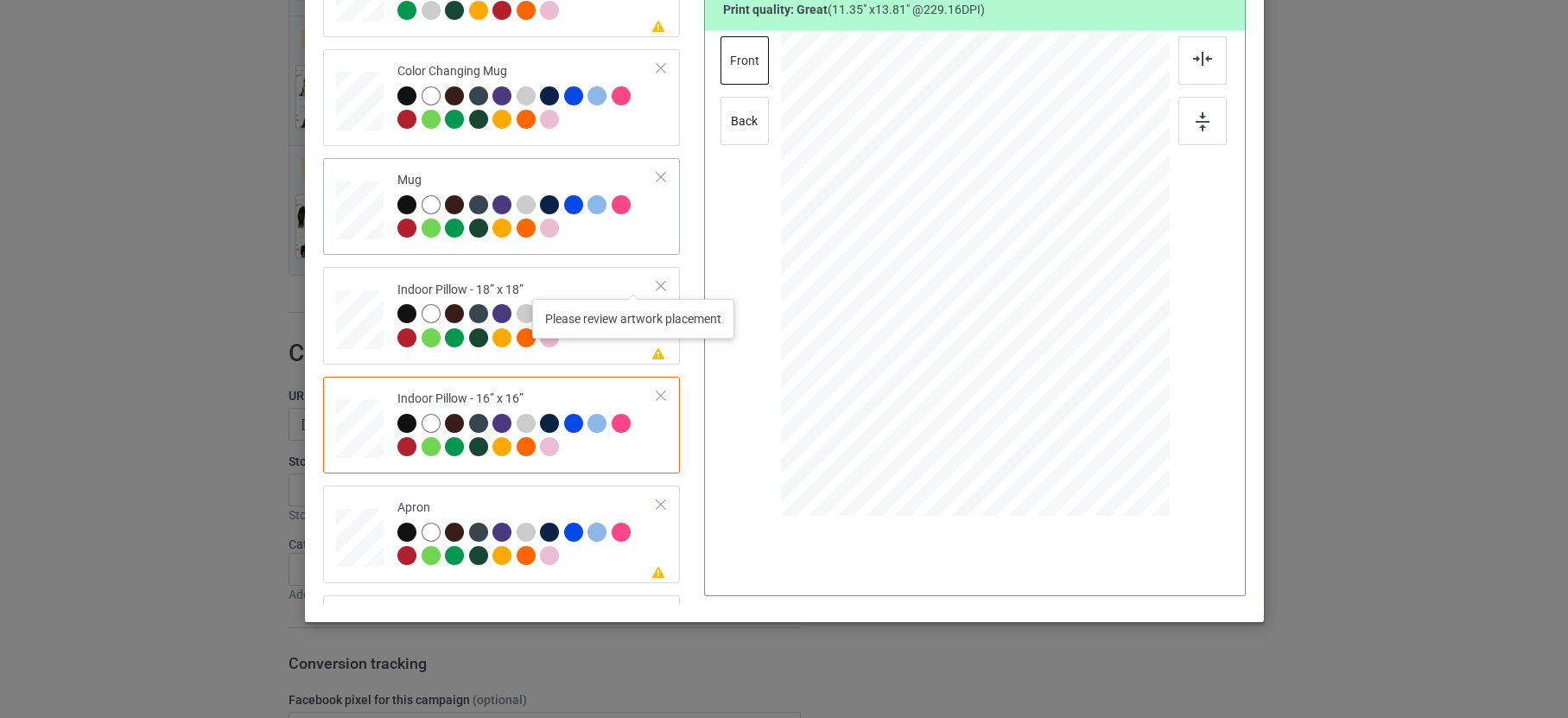
scroll to position [1166, 0]
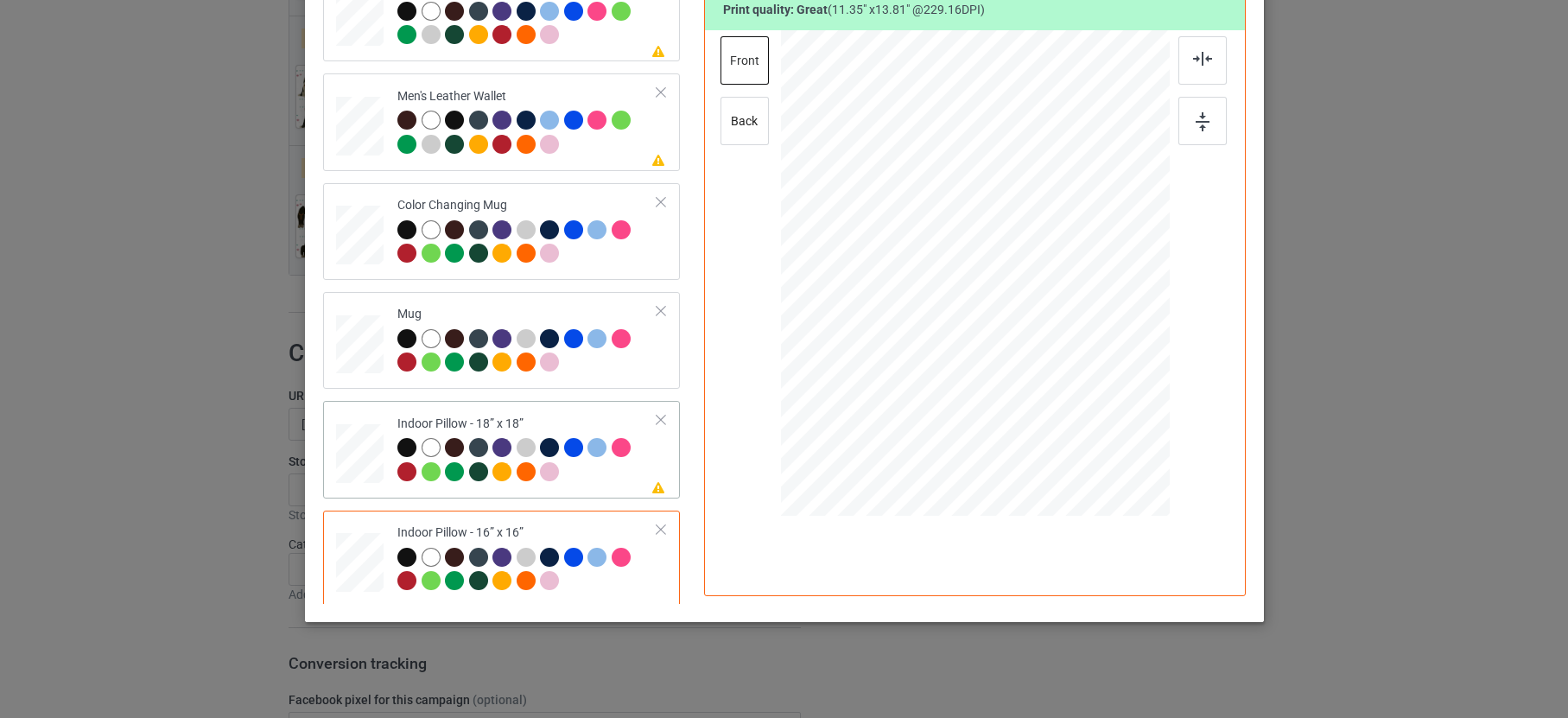
click at [573, 459] on div at bounding box center [527, 462] width 260 height 47
drag, startPoint x: 1080, startPoint y: 410, endPoint x: 1092, endPoint y: 422, distance: 17.0
click at [1092, 424] on div at bounding box center [1093, 417] width 15 height 15
click at [588, 142] on div at bounding box center [527, 134] width 260 height 47
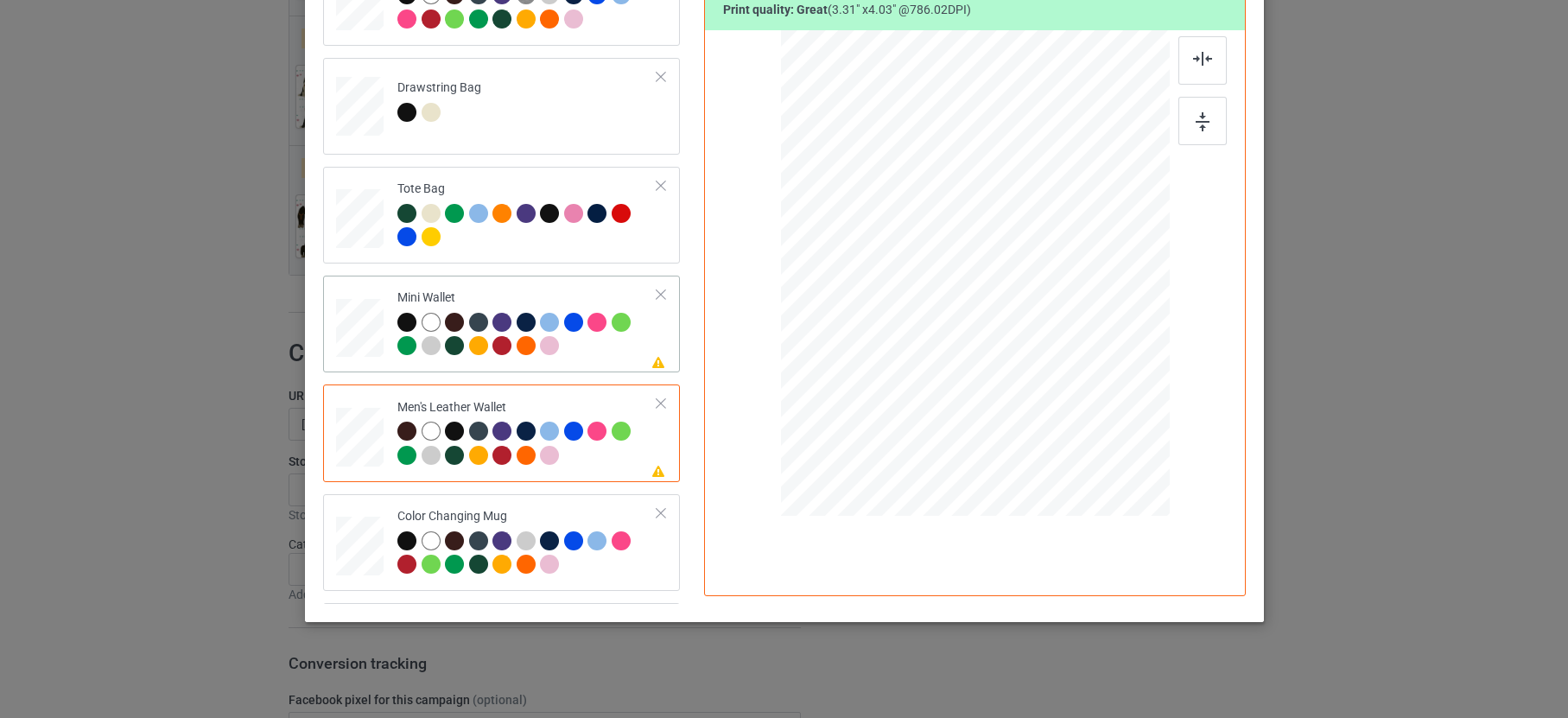
scroll to position [842, 0]
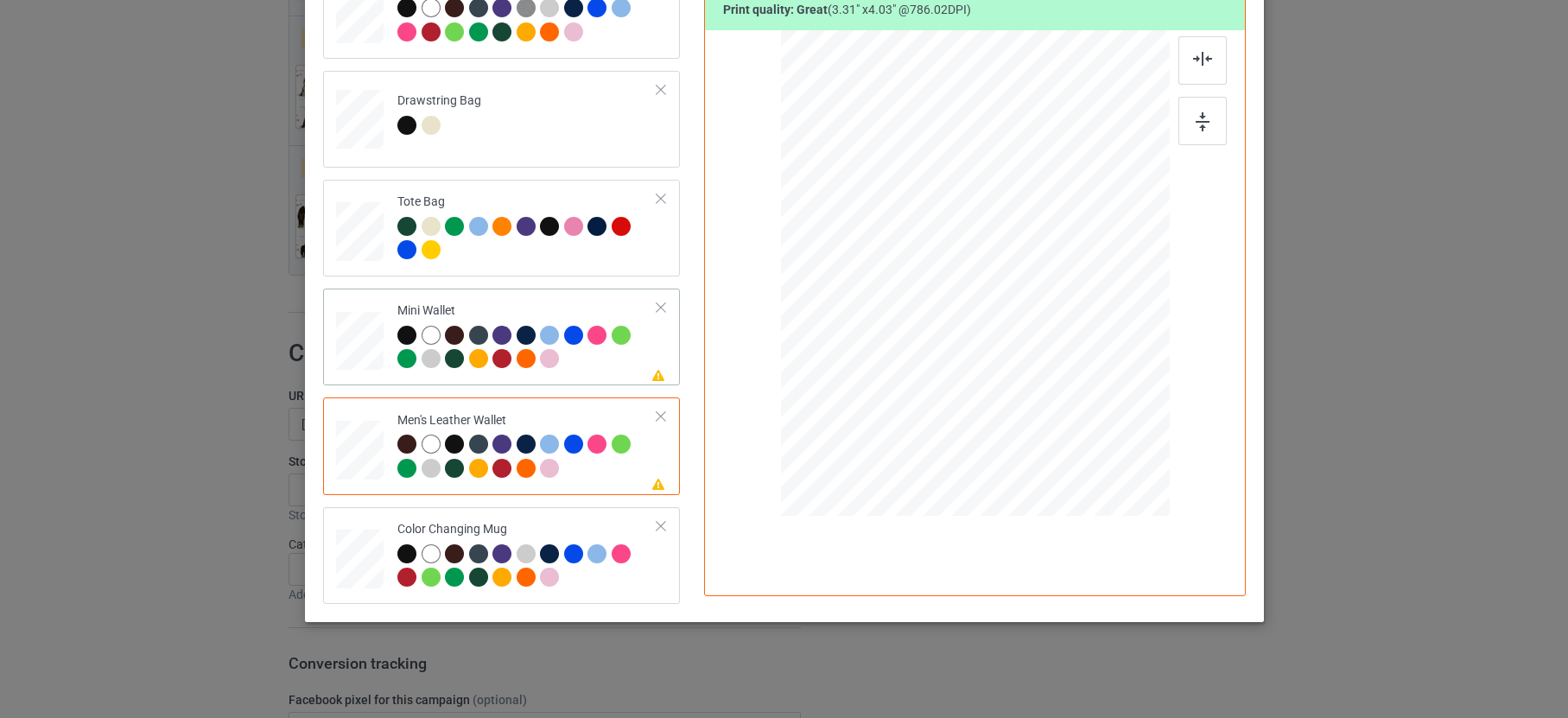
click at [590, 350] on div at bounding box center [527, 349] width 260 height 47
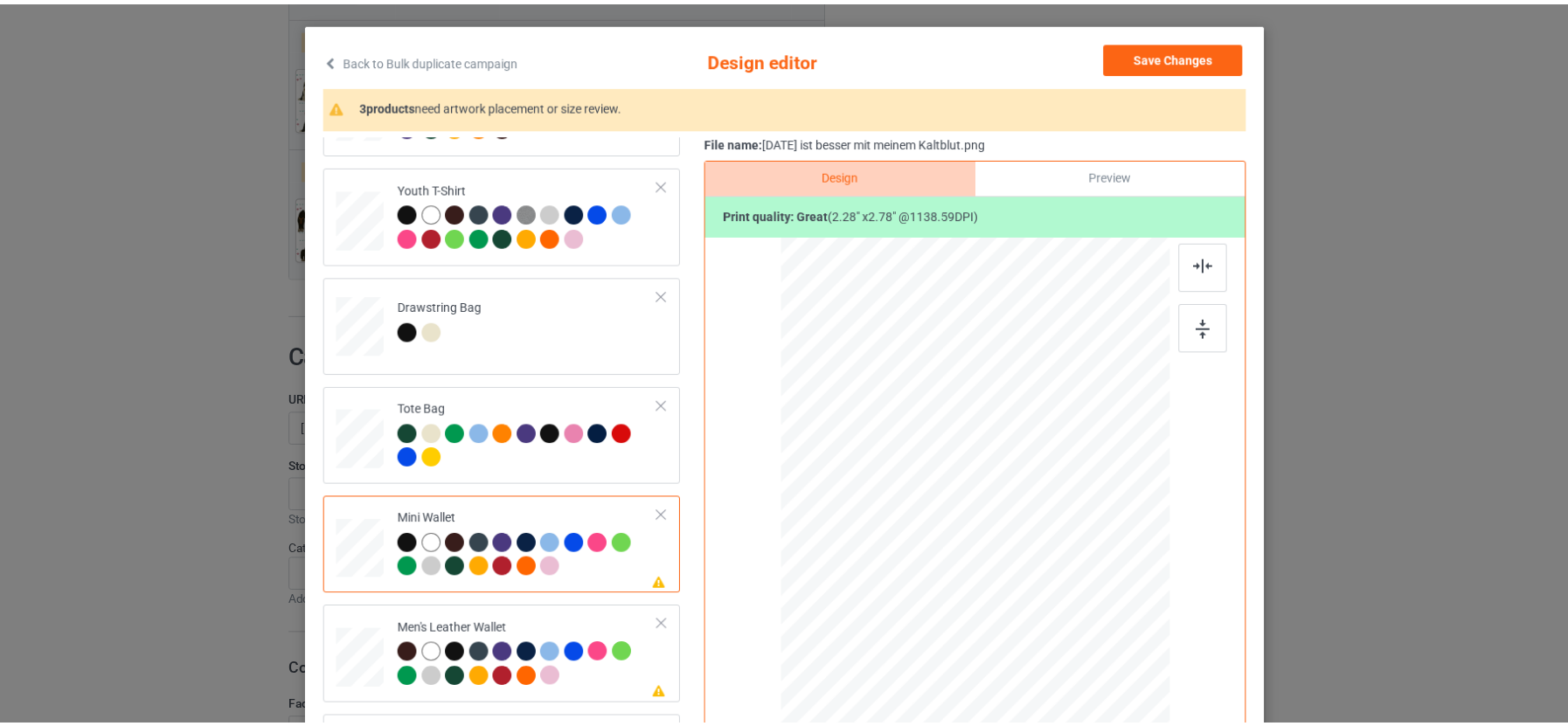
scroll to position [0, 0]
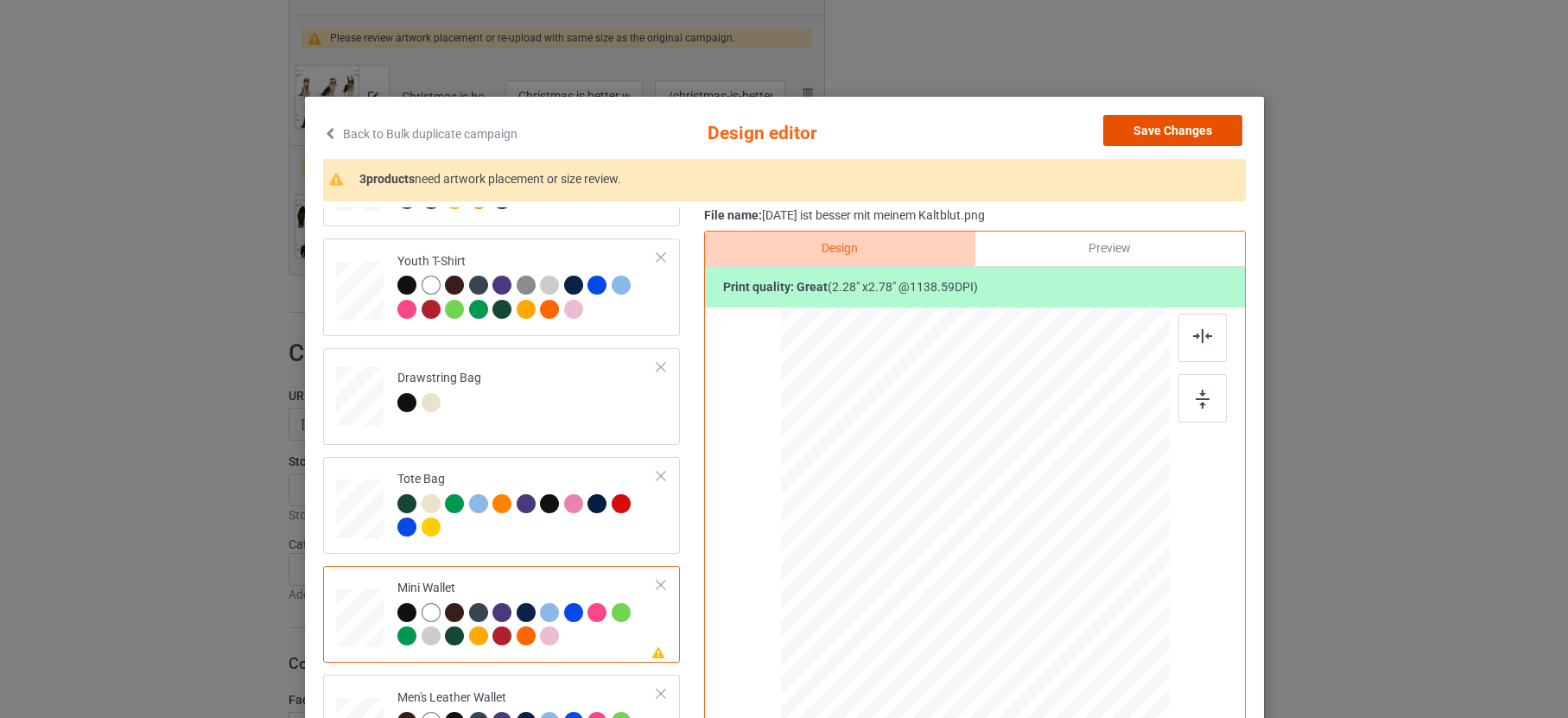
click at [1180, 130] on button "Save Changes" at bounding box center [1173, 131] width 139 height 31
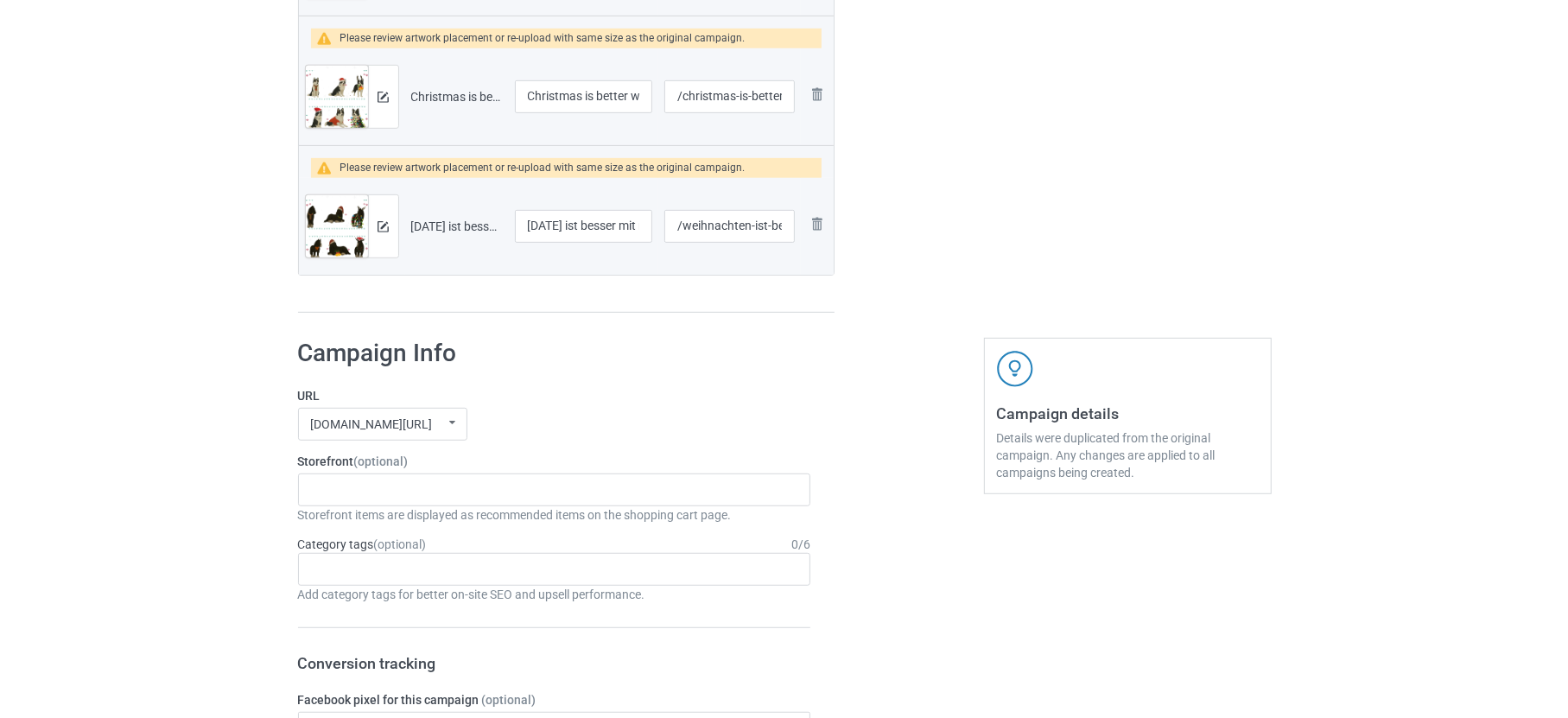
scroll to position [471, 0]
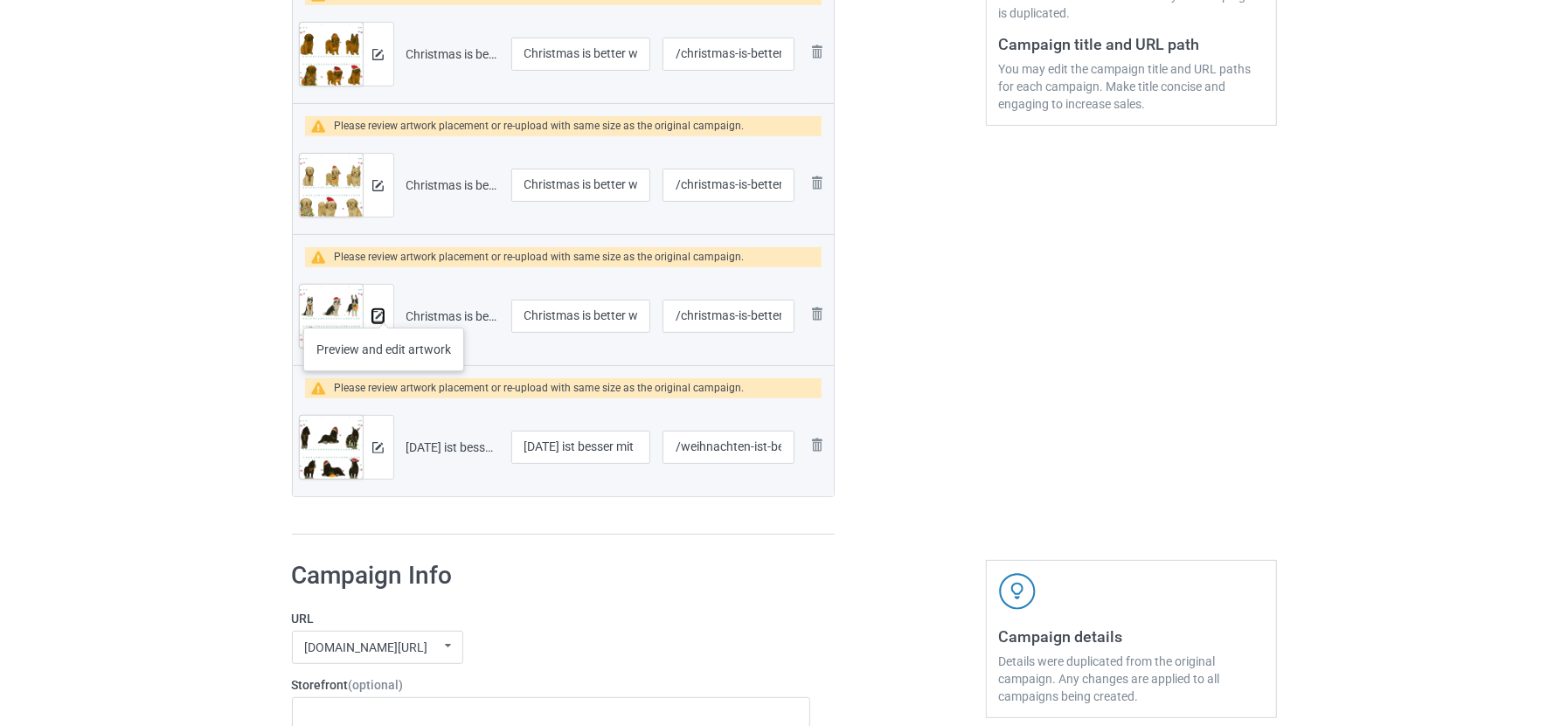
click at [382, 311] on img at bounding box center [378, 317] width 12 height 12
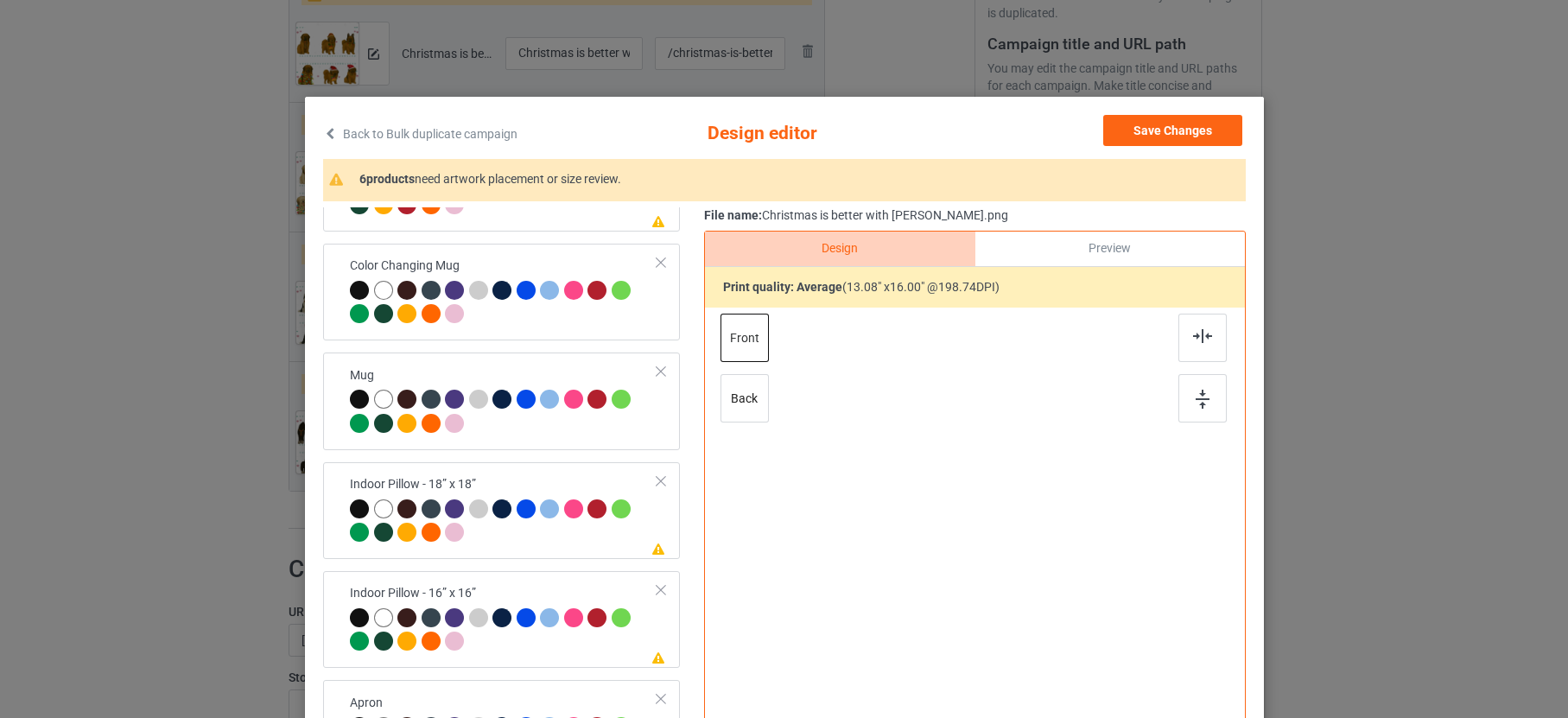
scroll to position [278, 0]
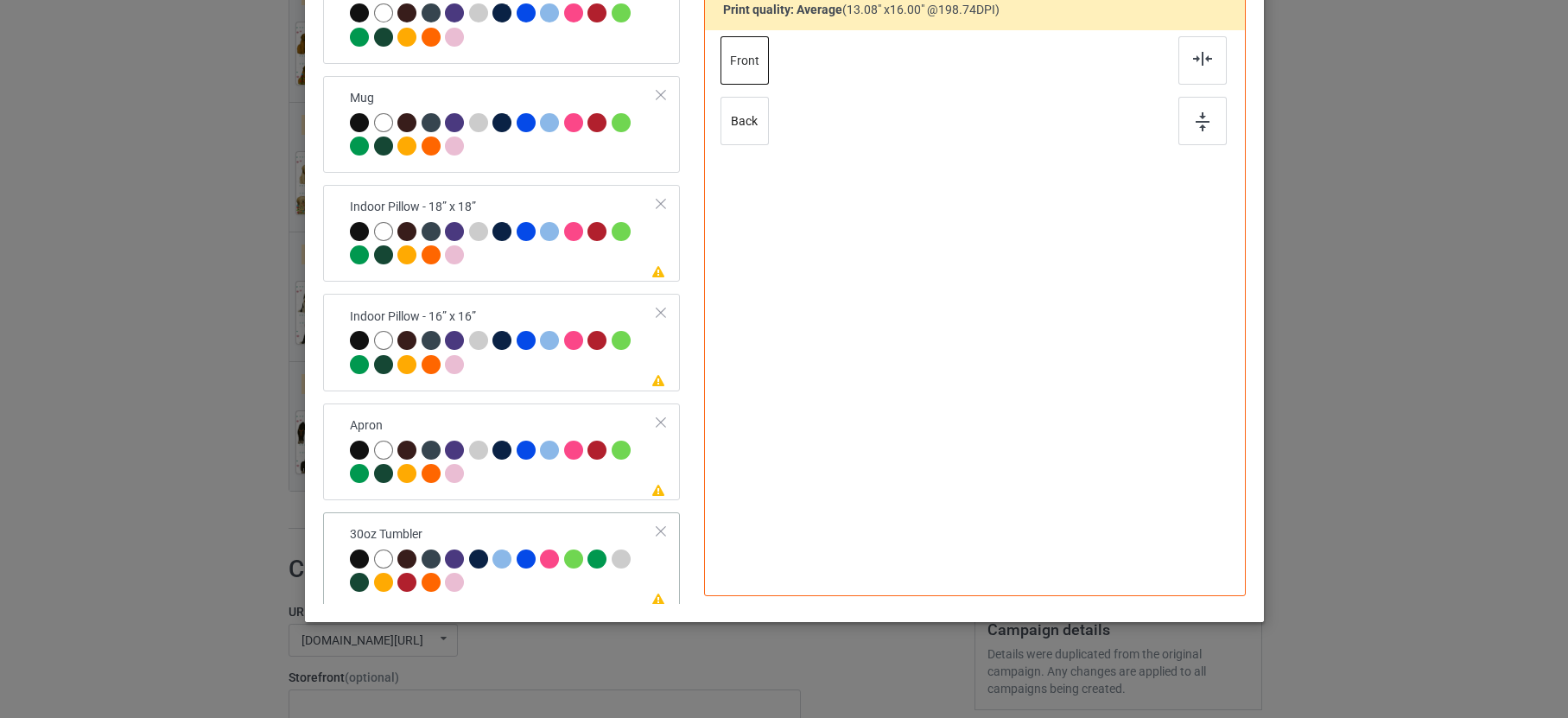
click at [610, 577] on div at bounding box center [504, 573] width 308 height 47
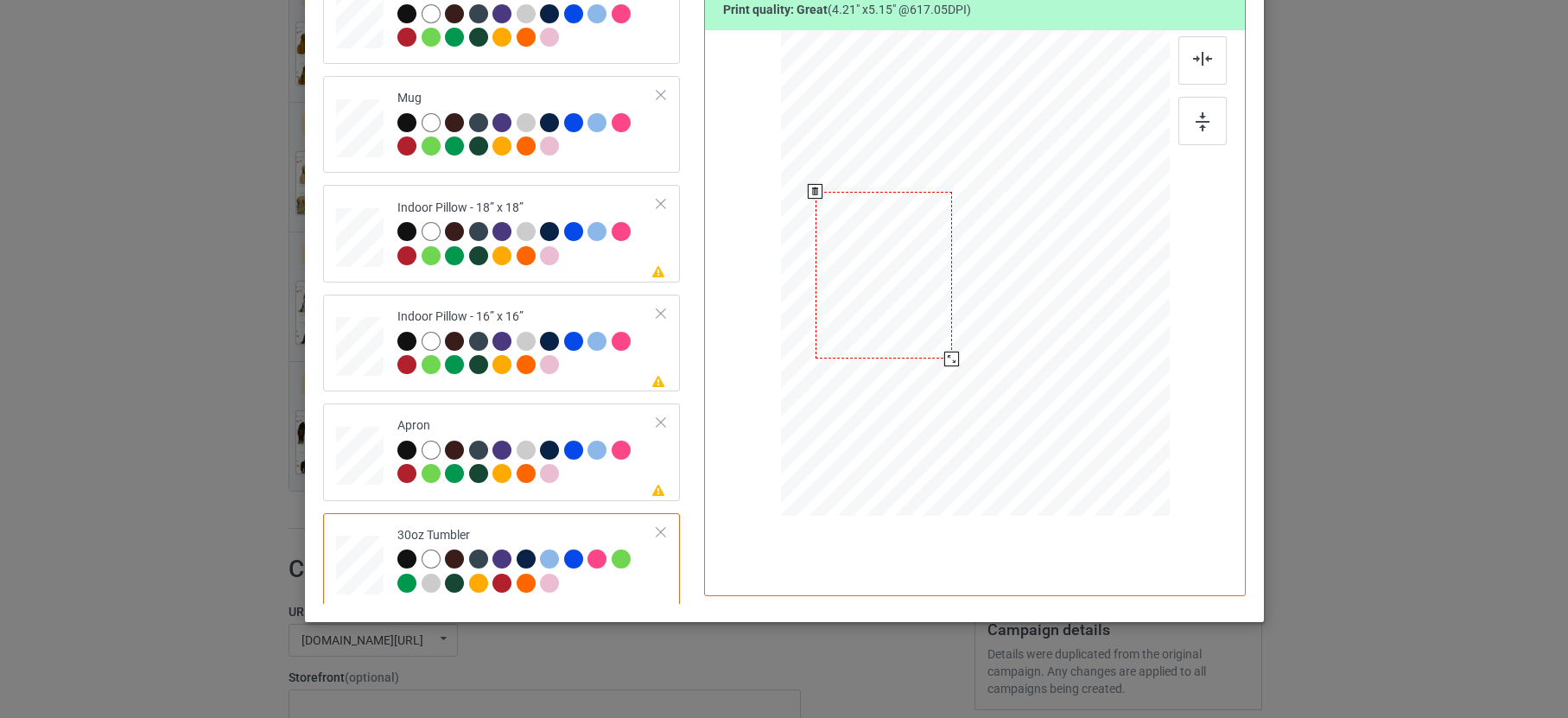
click at [894, 299] on div at bounding box center [882, 275] width 136 height 166
click at [952, 356] on div at bounding box center [954, 361] width 15 height 15
click at [575, 475] on div at bounding box center [527, 464] width 260 height 47
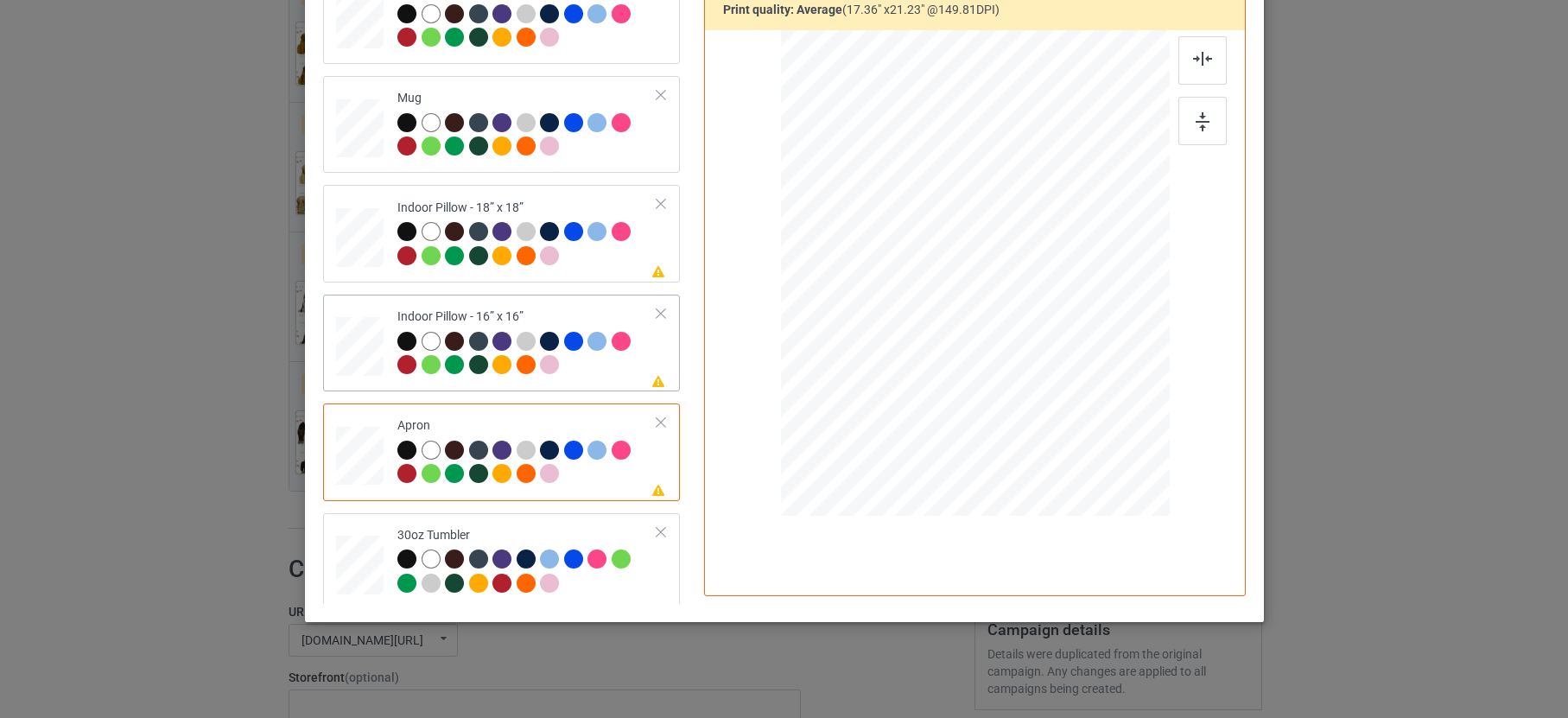
click at [620, 366] on div at bounding box center [527, 355] width 260 height 47
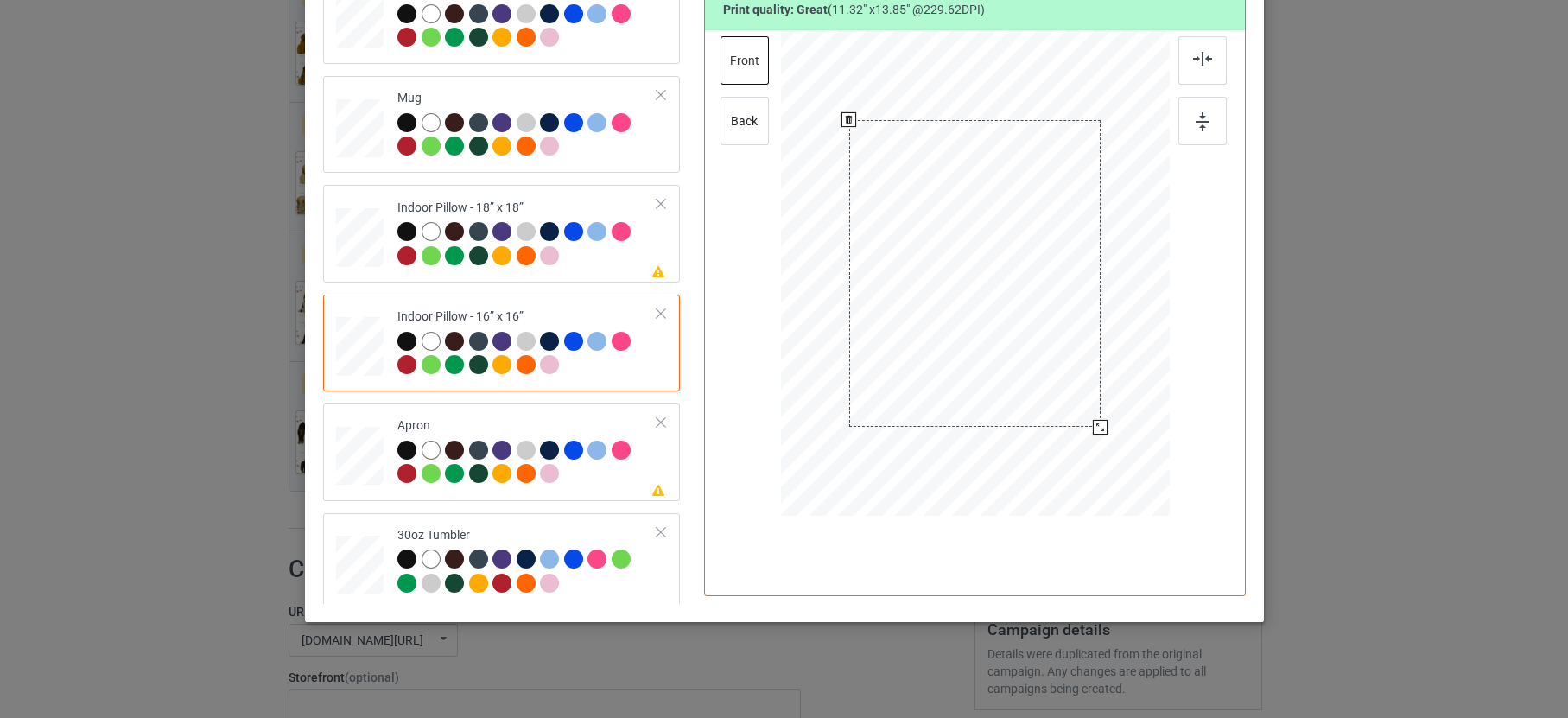
drag, startPoint x: 1081, startPoint y: 412, endPoint x: 1095, endPoint y: 419, distance: 15.7
click at [1095, 420] on div at bounding box center [1100, 427] width 15 height 15
click at [602, 256] on div at bounding box center [527, 246] width 260 height 47
drag, startPoint x: 1083, startPoint y: 408, endPoint x: 1095, endPoint y: 421, distance: 17.7
click at [1095, 421] on div at bounding box center [1101, 428] width 15 height 15
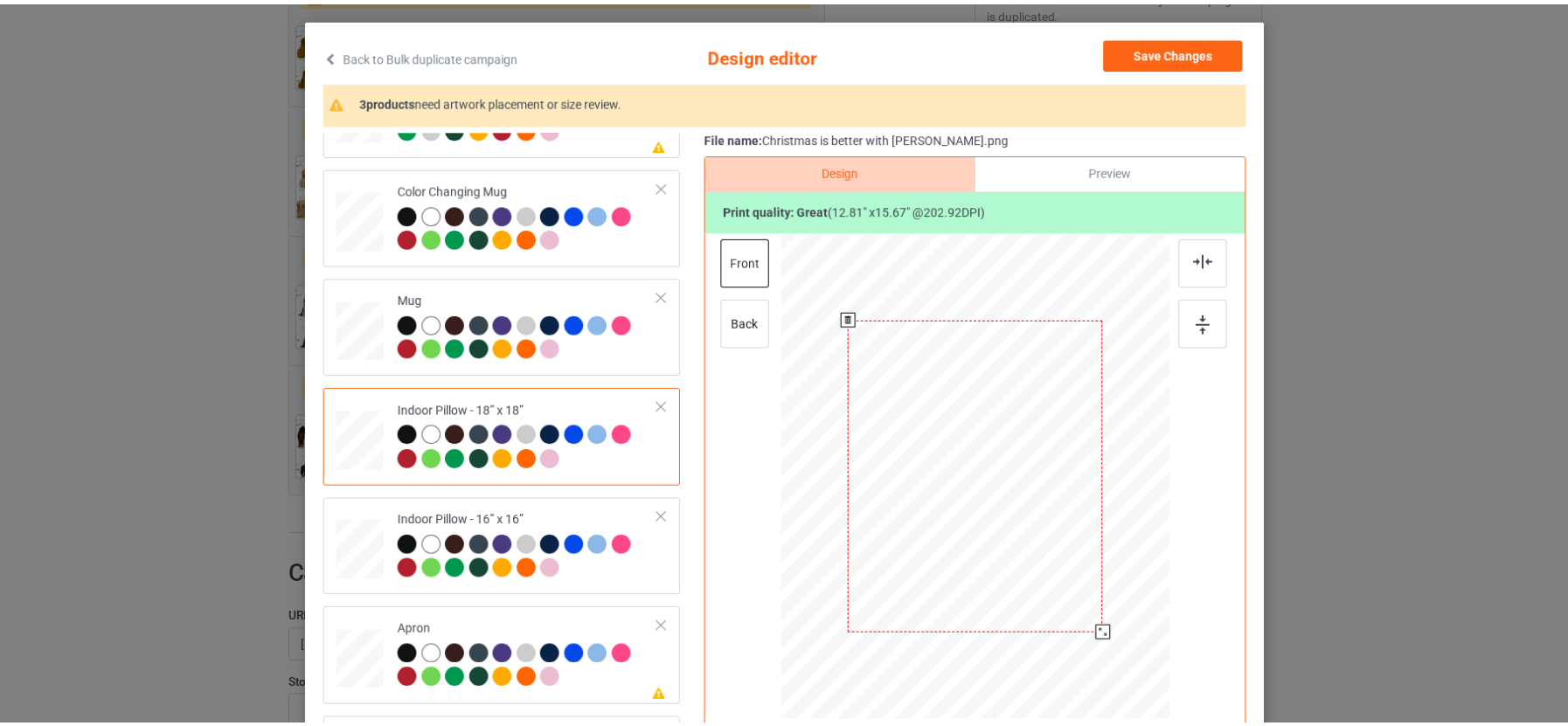
scroll to position [0, 0]
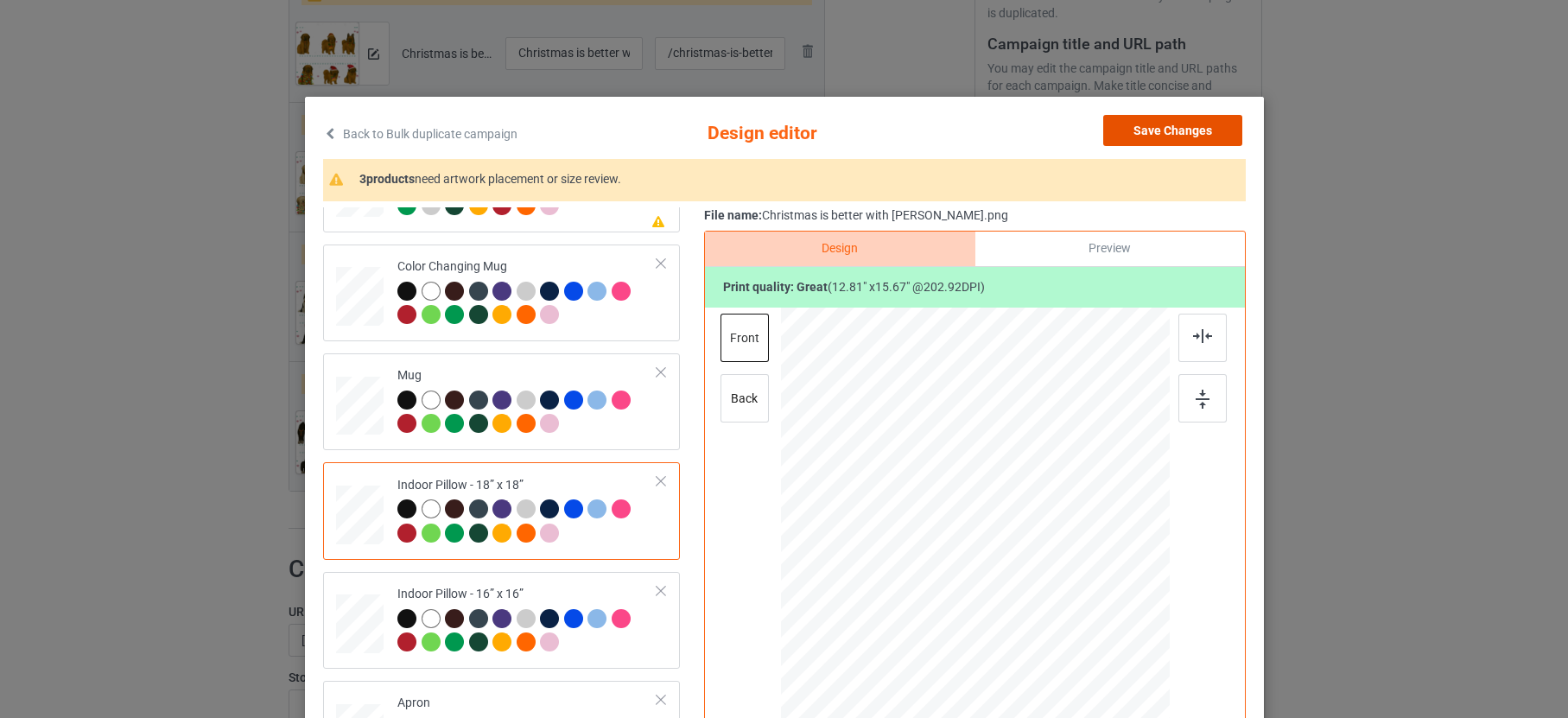
click at [1208, 135] on button "Save Changes" at bounding box center [1173, 131] width 139 height 31
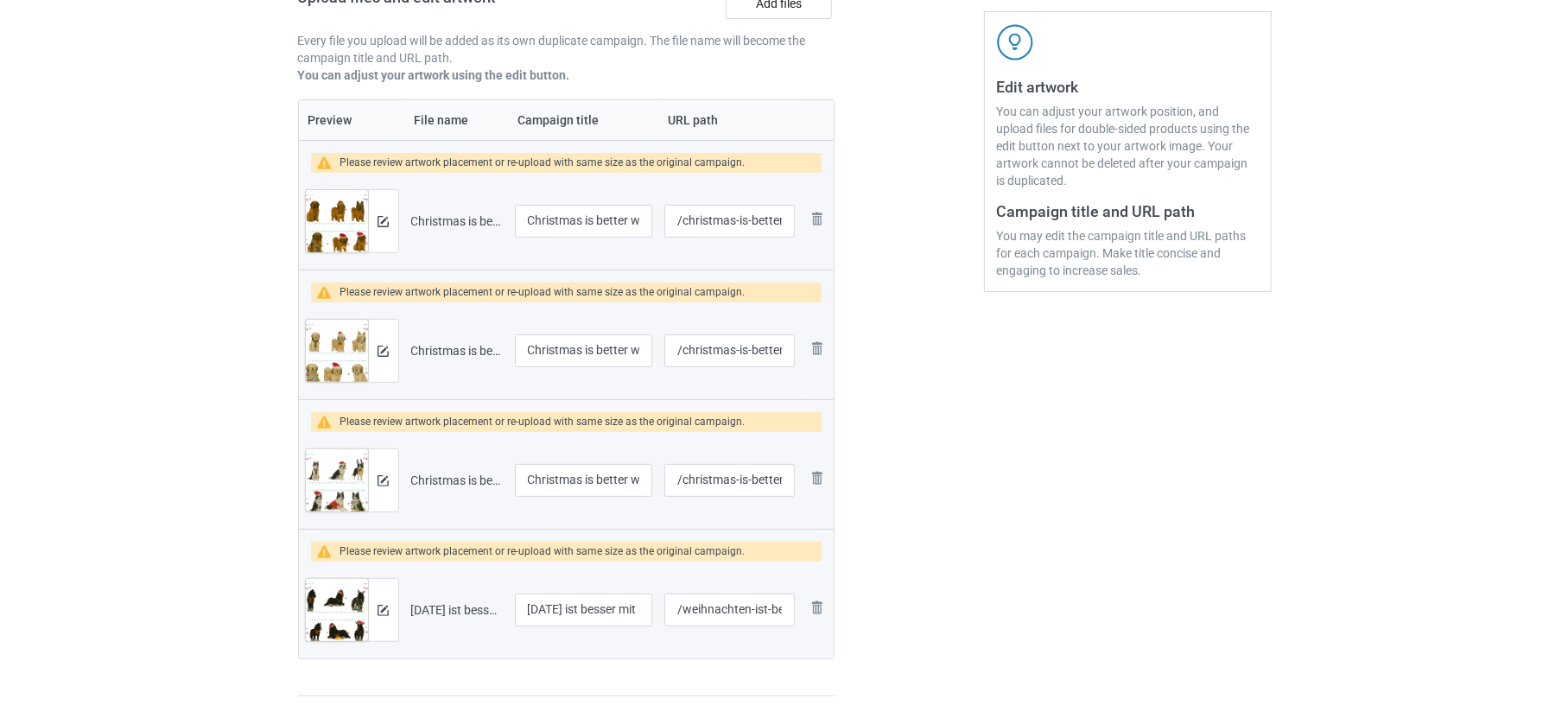
scroll to position [286, 0]
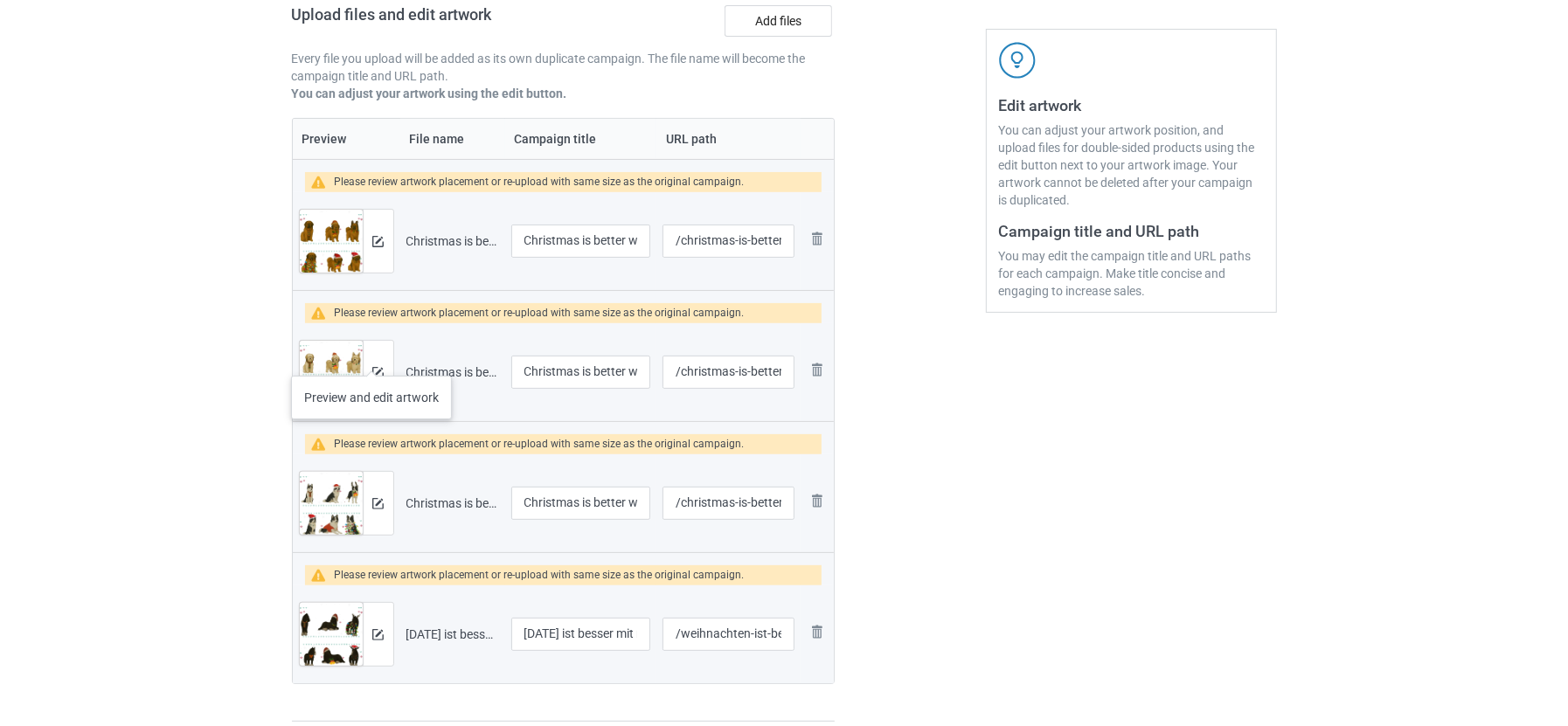
click at [372, 358] on div at bounding box center [378, 372] width 30 height 63
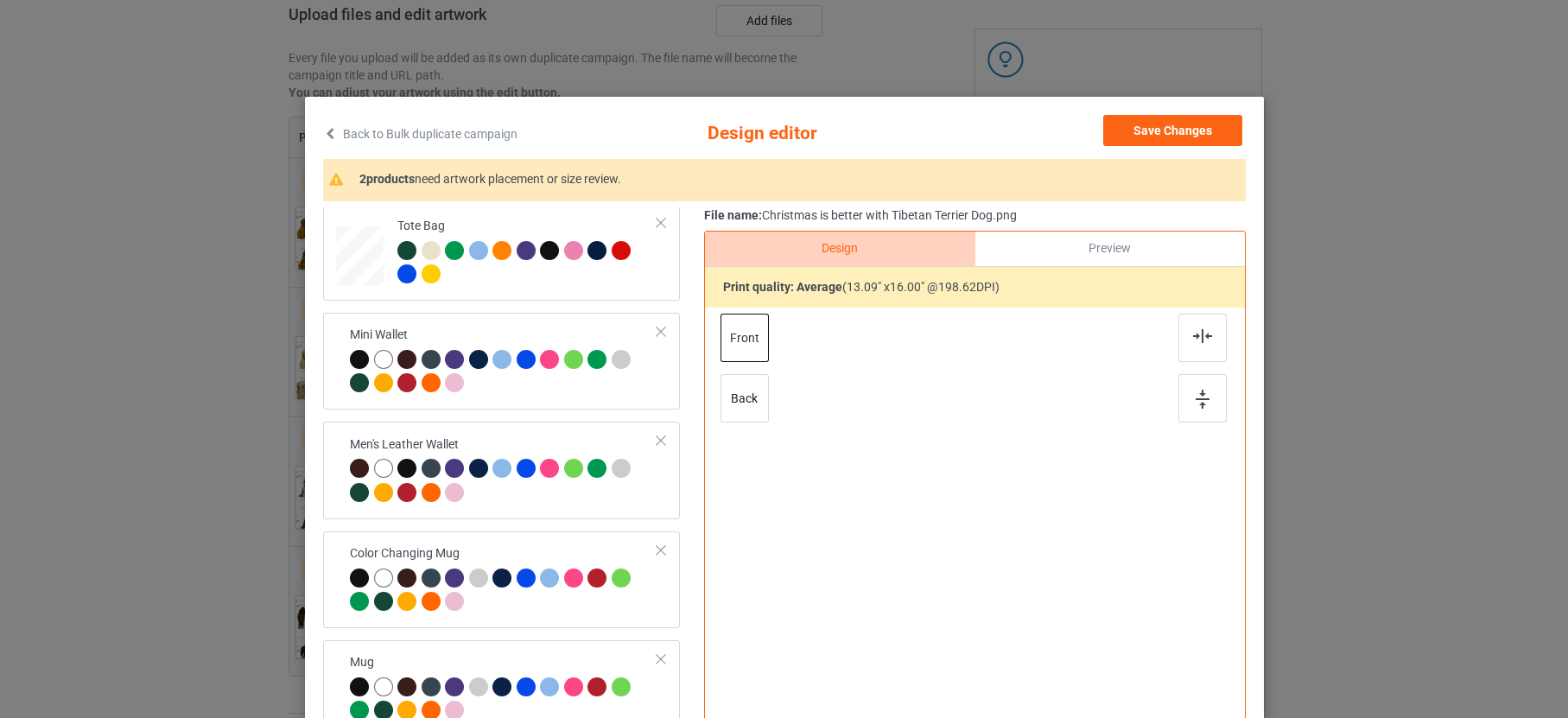
scroll to position [278, 0]
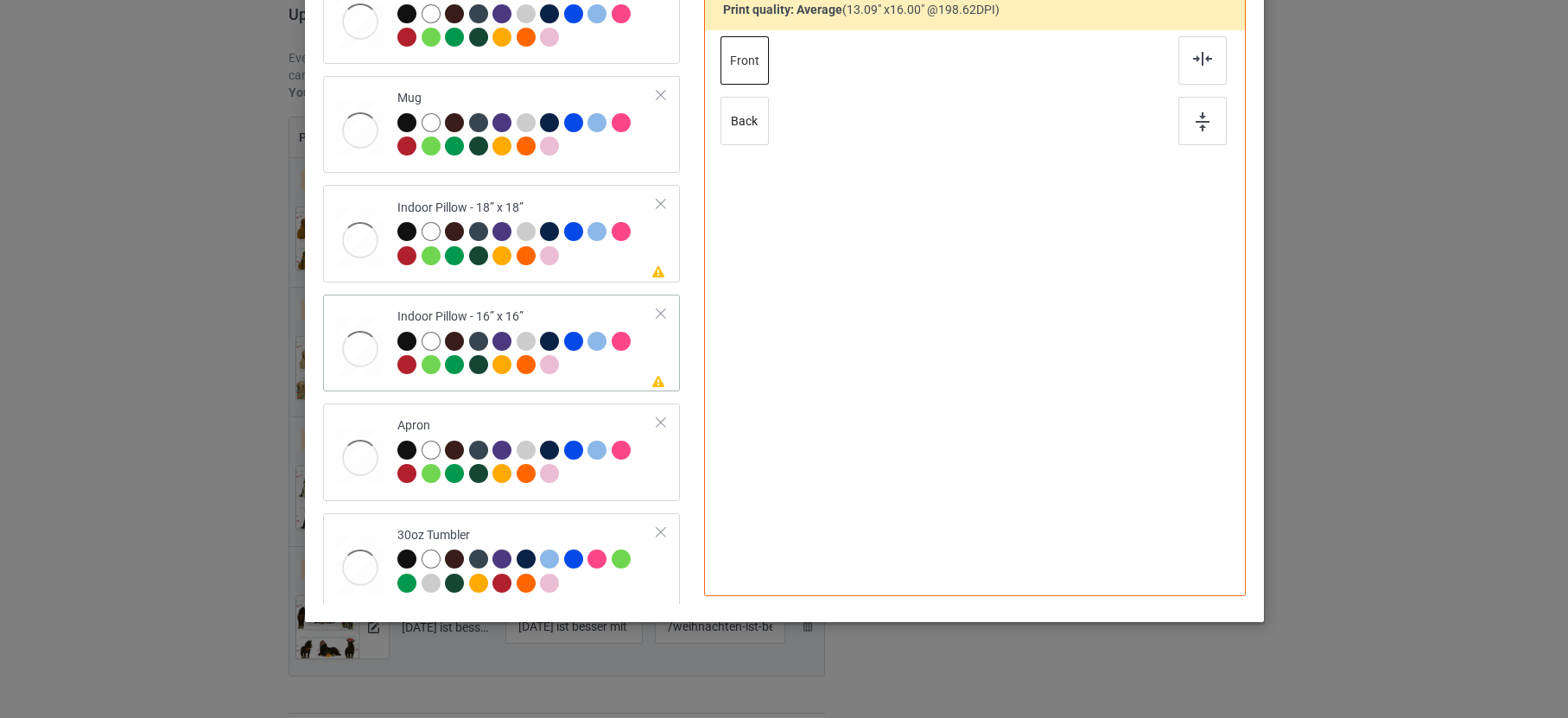
click at [590, 368] on div at bounding box center [527, 355] width 260 height 47
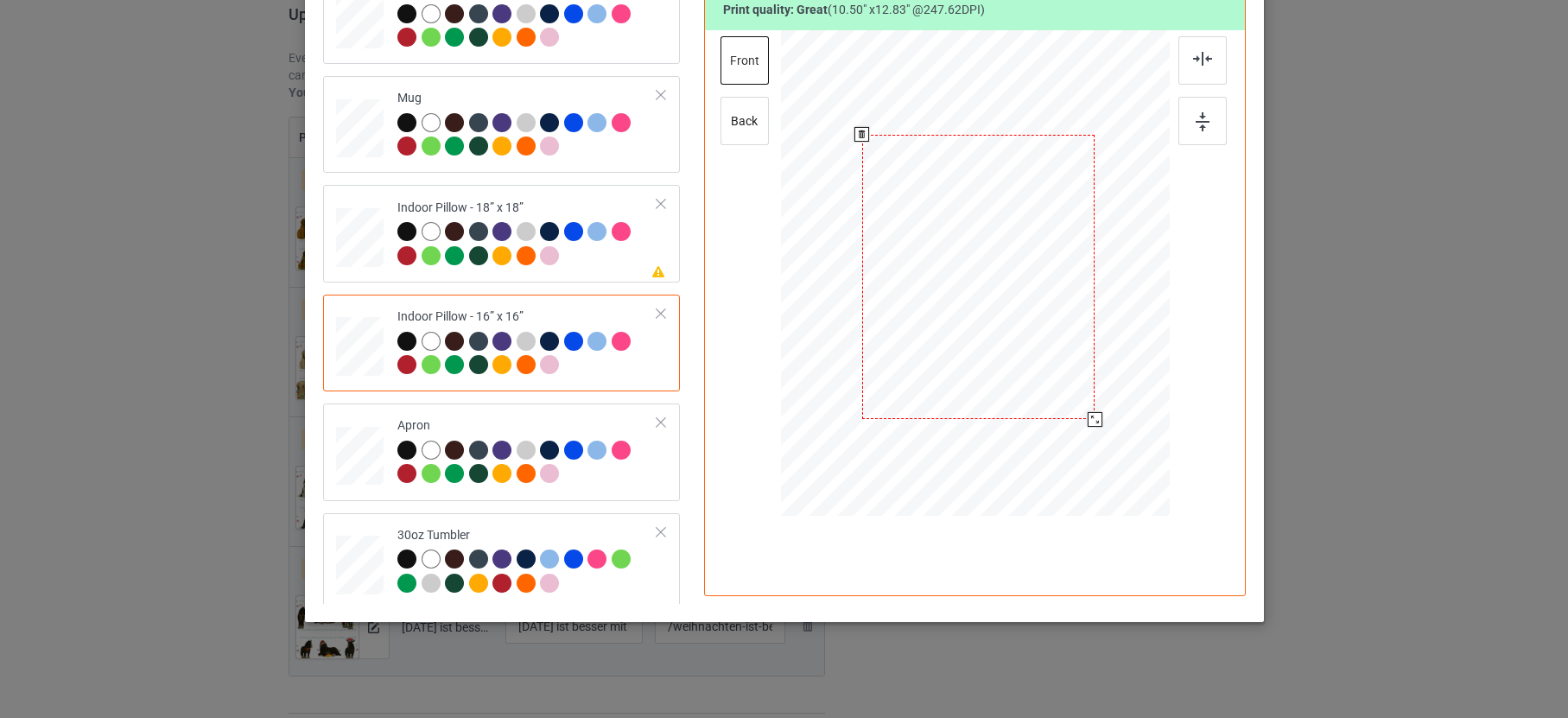
click at [1083, 410] on div at bounding box center [977, 277] width 233 height 285
drag, startPoint x: 1087, startPoint y: 419, endPoint x: 1089, endPoint y: 438, distance: 19.1
click at [1093, 437] on div at bounding box center [1100, 430] width 15 height 15
click at [1043, 393] on div at bounding box center [974, 277] width 254 height 312
click at [592, 242] on div at bounding box center [527, 246] width 260 height 47
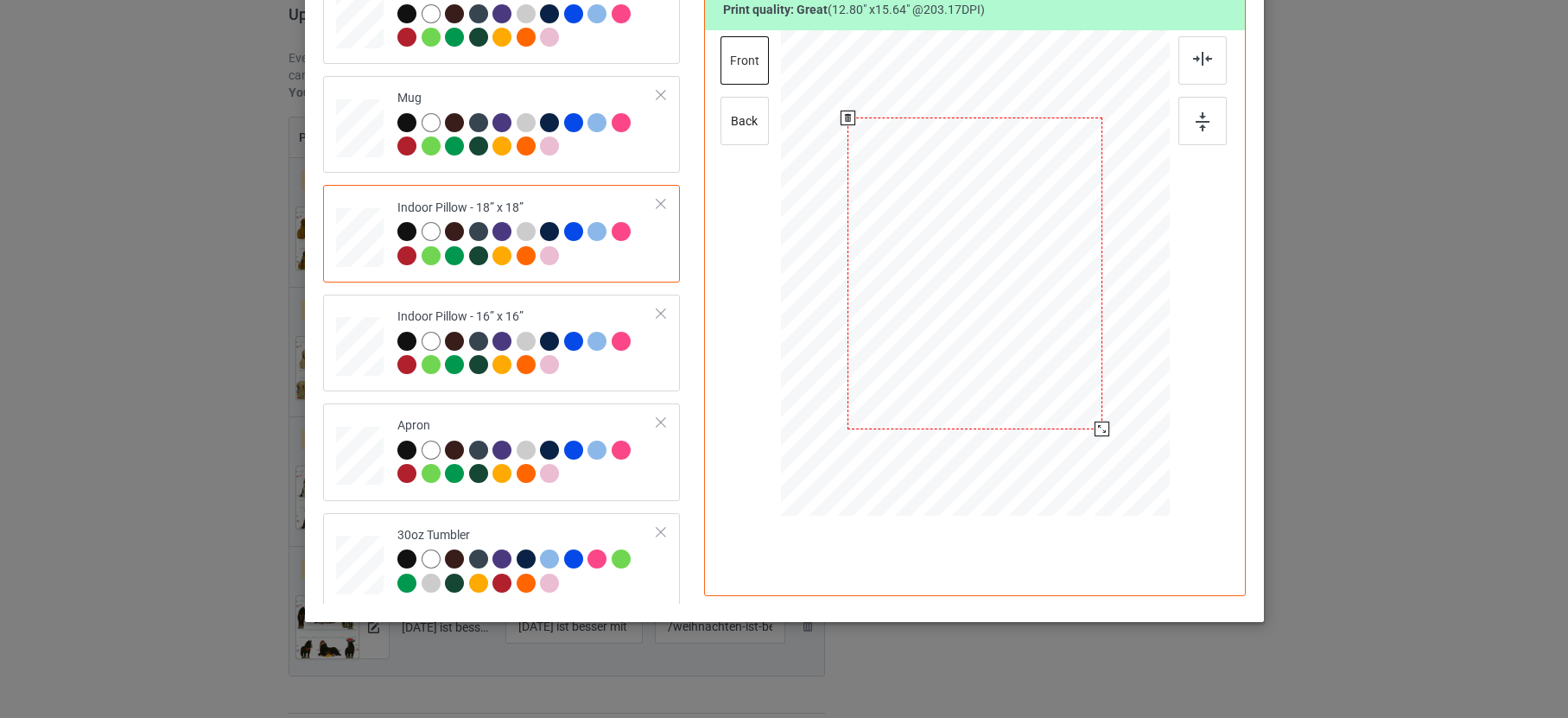
drag, startPoint x: 1081, startPoint y: 416, endPoint x: 1087, endPoint y: 434, distance: 19.0
click at [1095, 434] on div at bounding box center [1102, 429] width 15 height 15
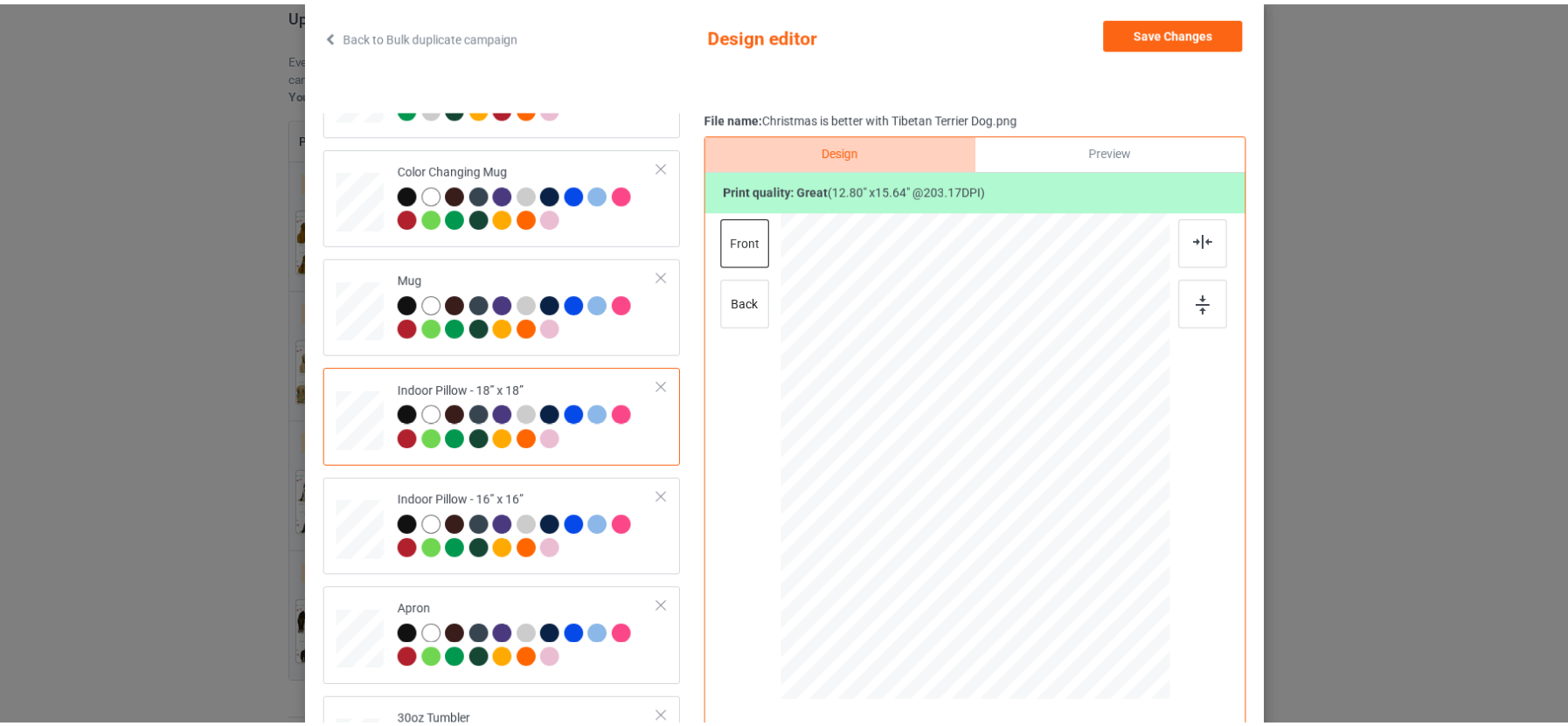
scroll to position [0, 0]
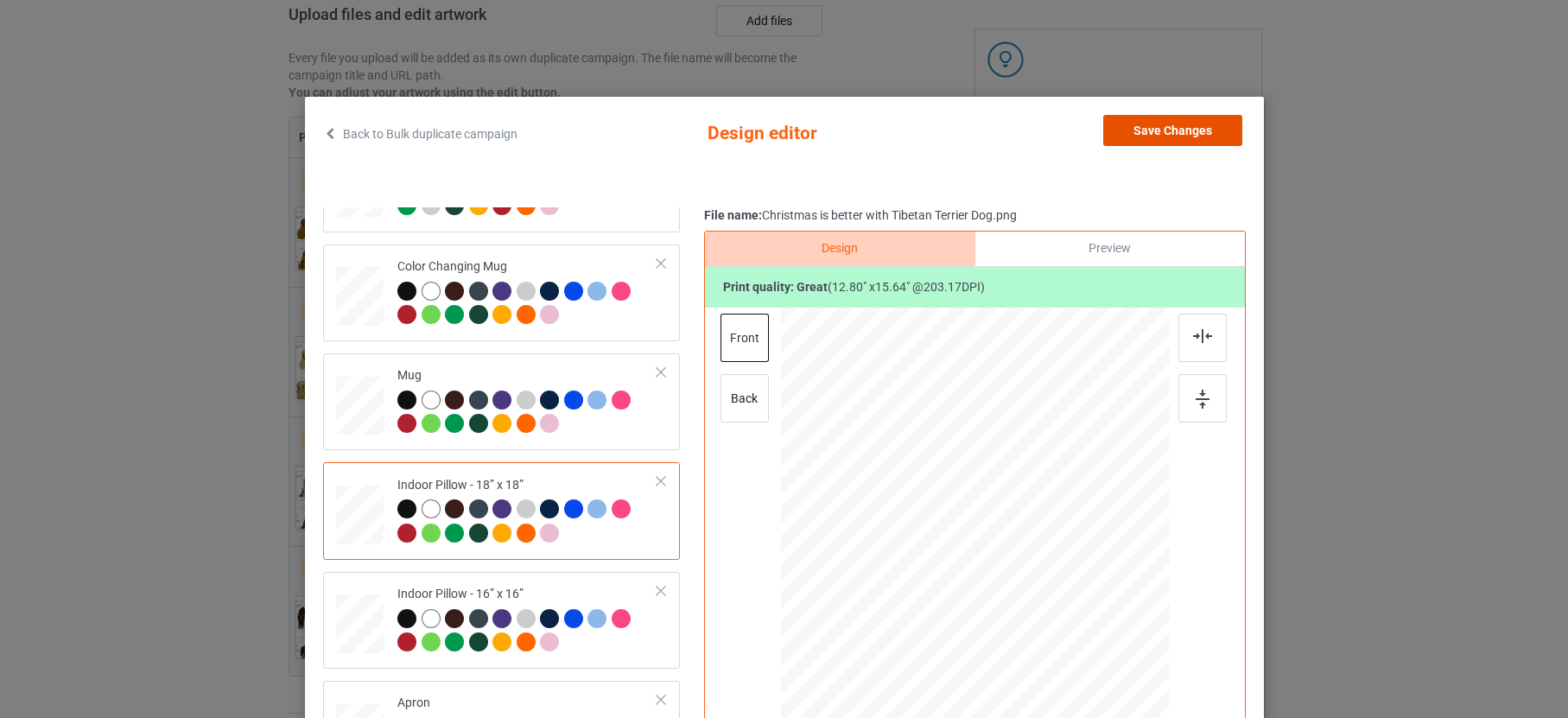
click at [1143, 141] on button "Save Changes" at bounding box center [1173, 131] width 139 height 31
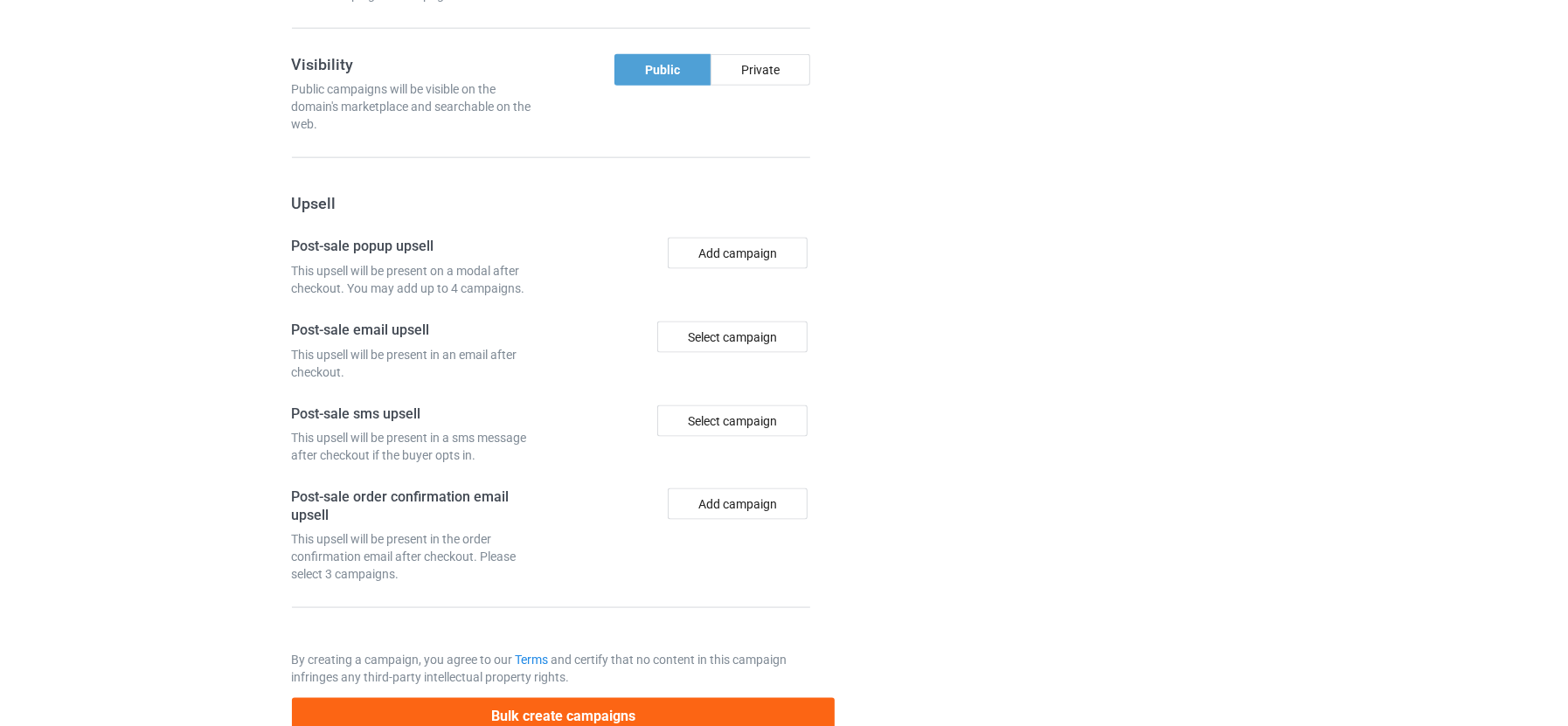
scroll to position [1863, 0]
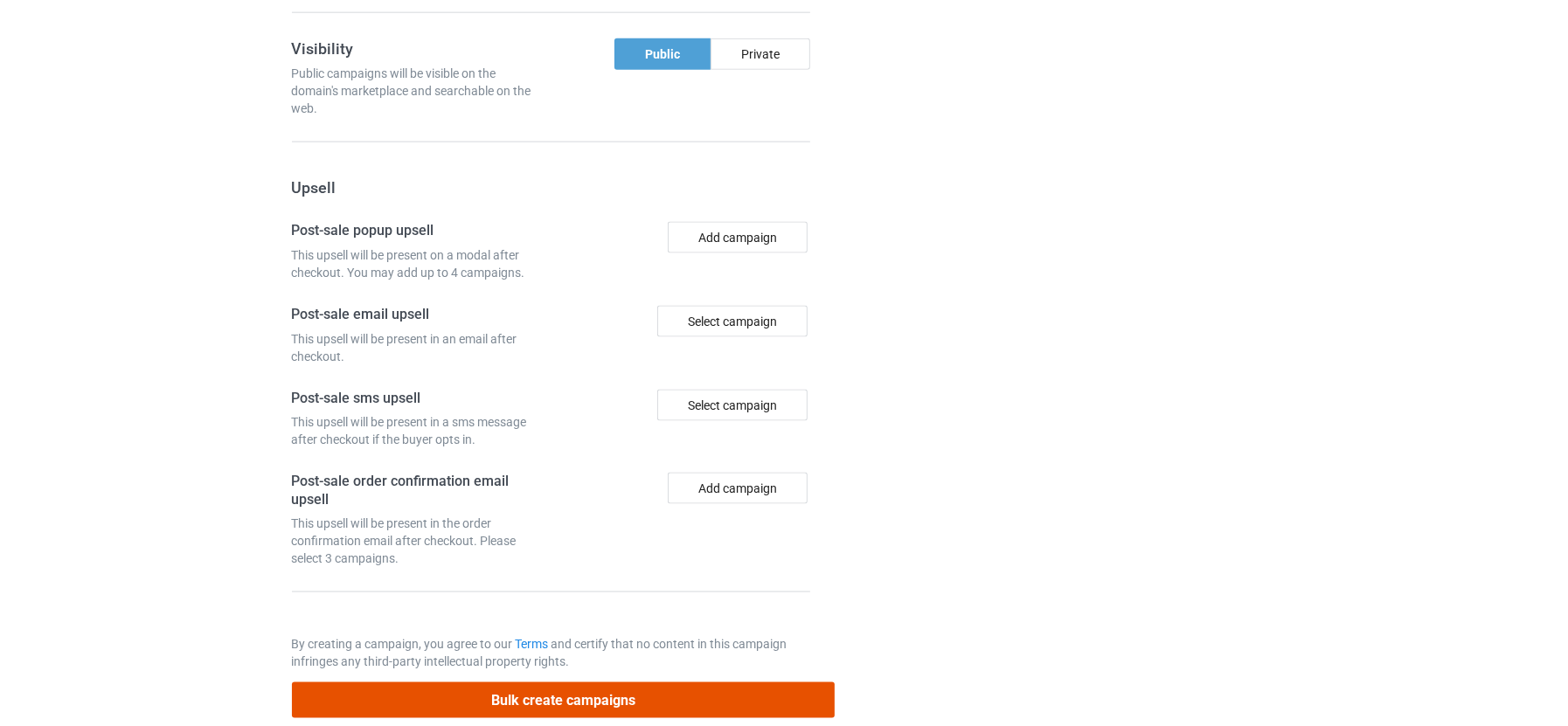
drag, startPoint x: 621, startPoint y: 665, endPoint x: 580, endPoint y: 682, distance: 44.4
click at [616, 683] on button "Bulk create campaigns" at bounding box center [564, 701] width 544 height 36
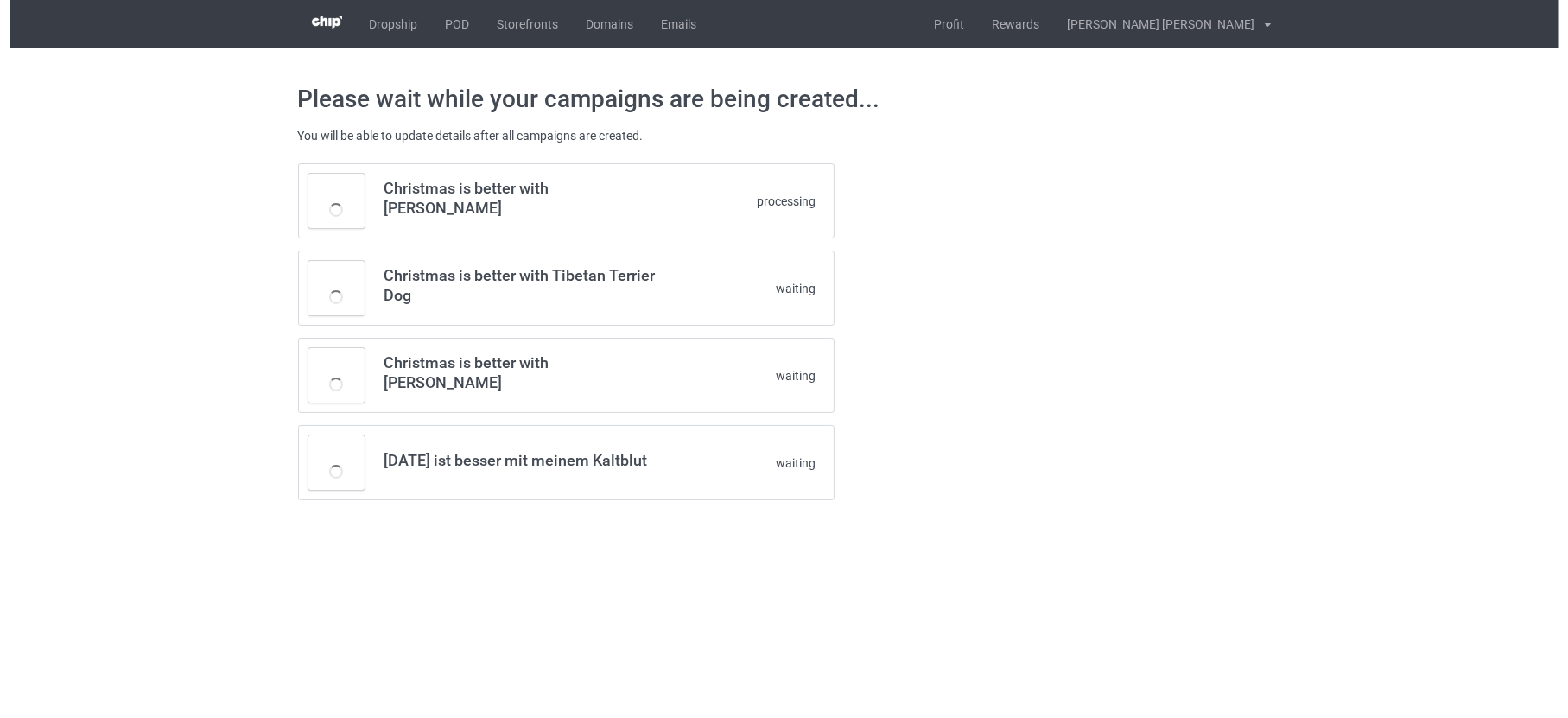
scroll to position [0, 0]
